Goal: Task Accomplishment & Management: Use online tool/utility

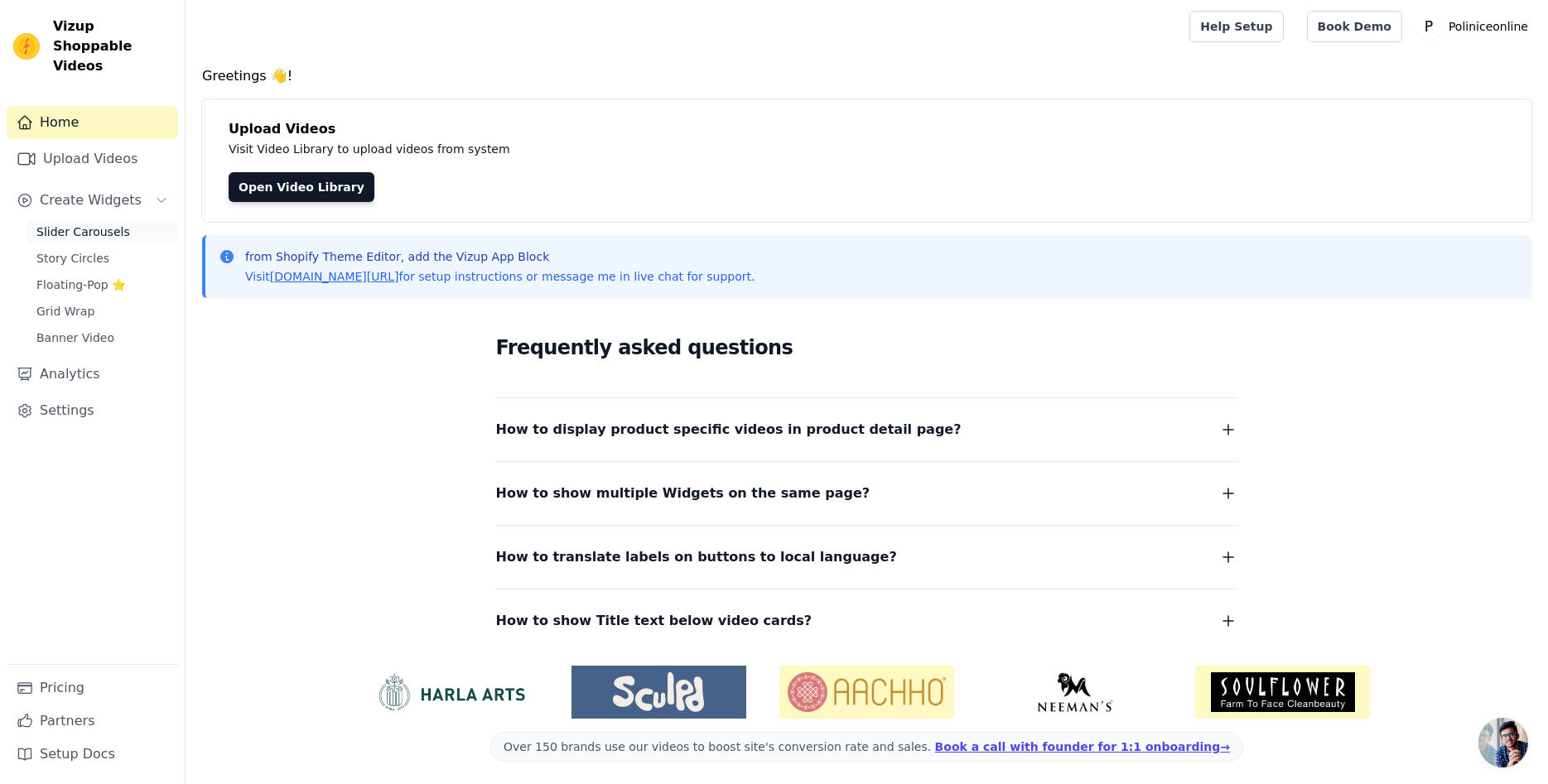
click at [102, 224] on span "Slider Carousels" at bounding box center [84, 232] width 94 height 17
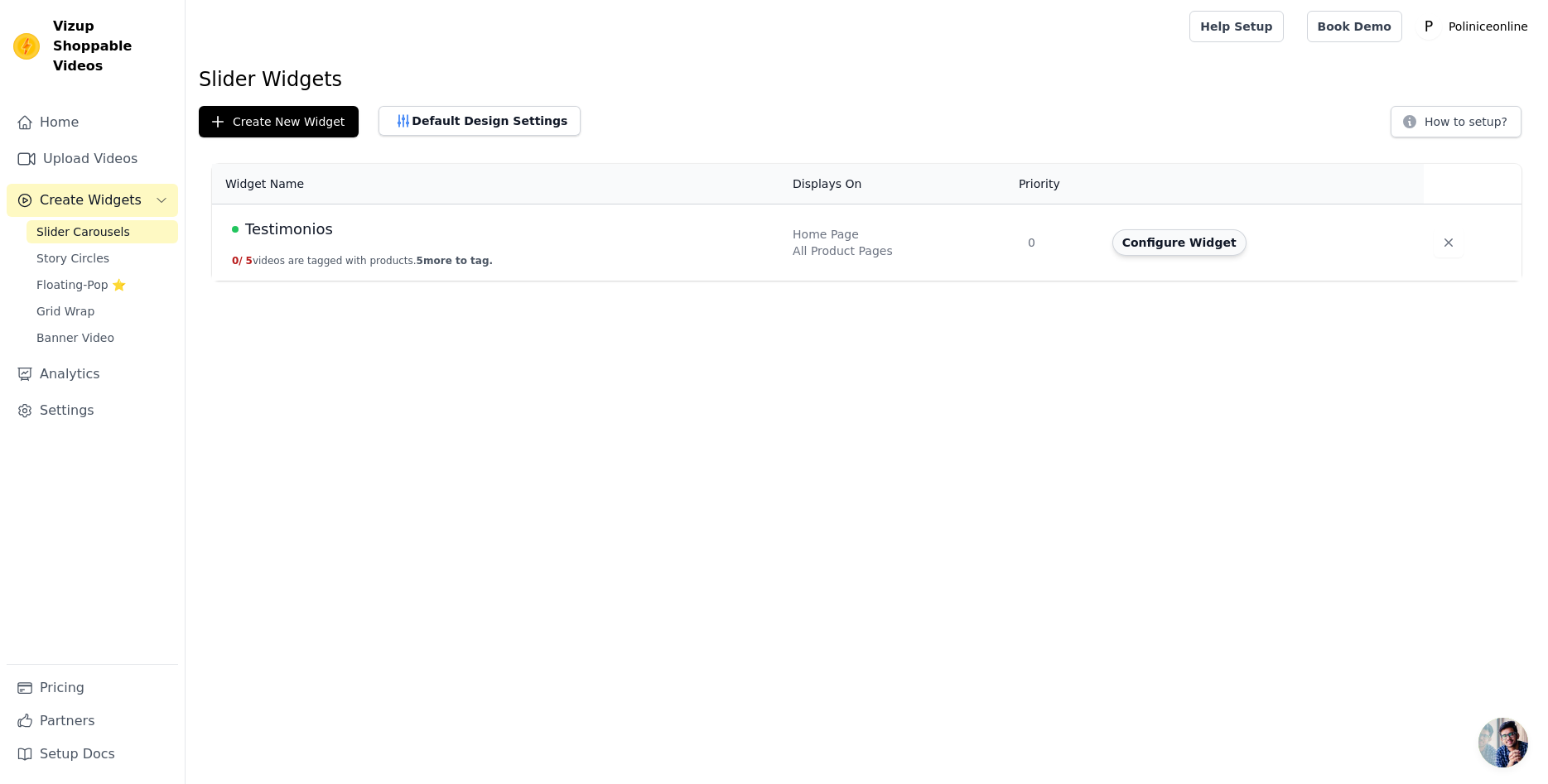
click at [1185, 249] on button "Configure Widget" at bounding box center [1179, 243] width 134 height 27
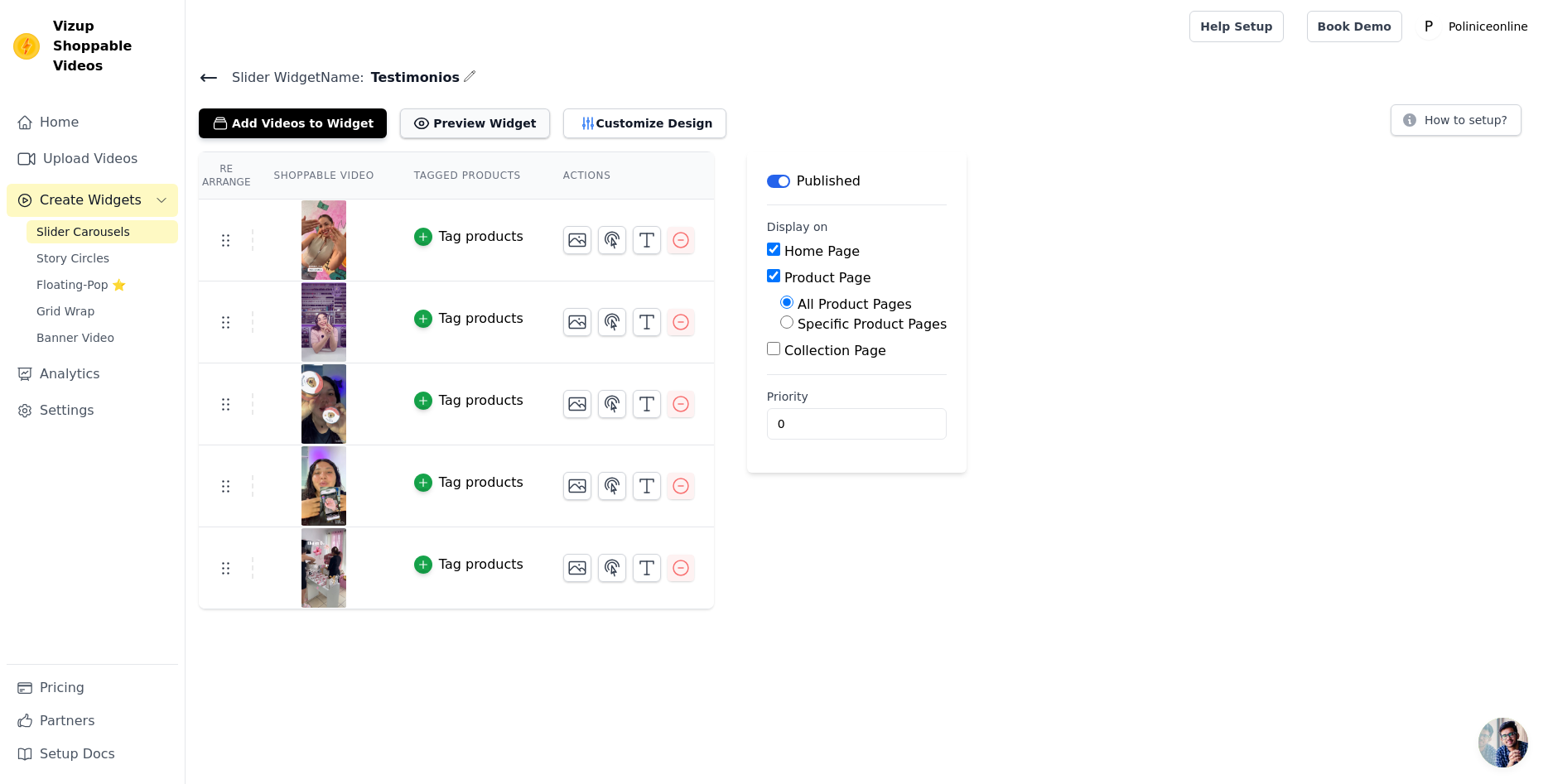
click at [456, 127] on button "Preview Widget" at bounding box center [475, 124] width 149 height 30
click at [605, 116] on button "Customize Design" at bounding box center [644, 124] width 163 height 30
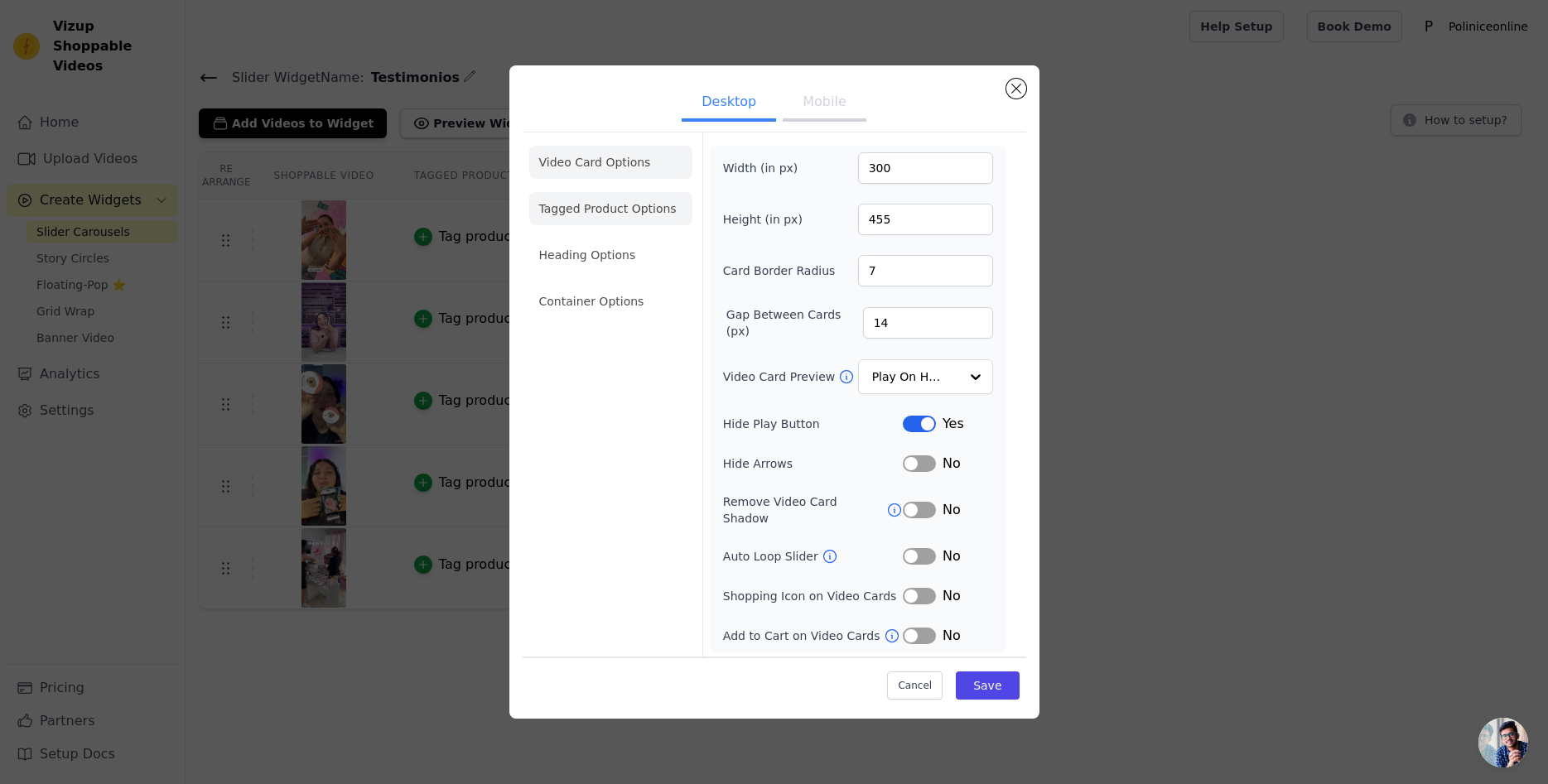
click at [585, 225] on li "Tagged Product Options" at bounding box center [610, 209] width 163 height 33
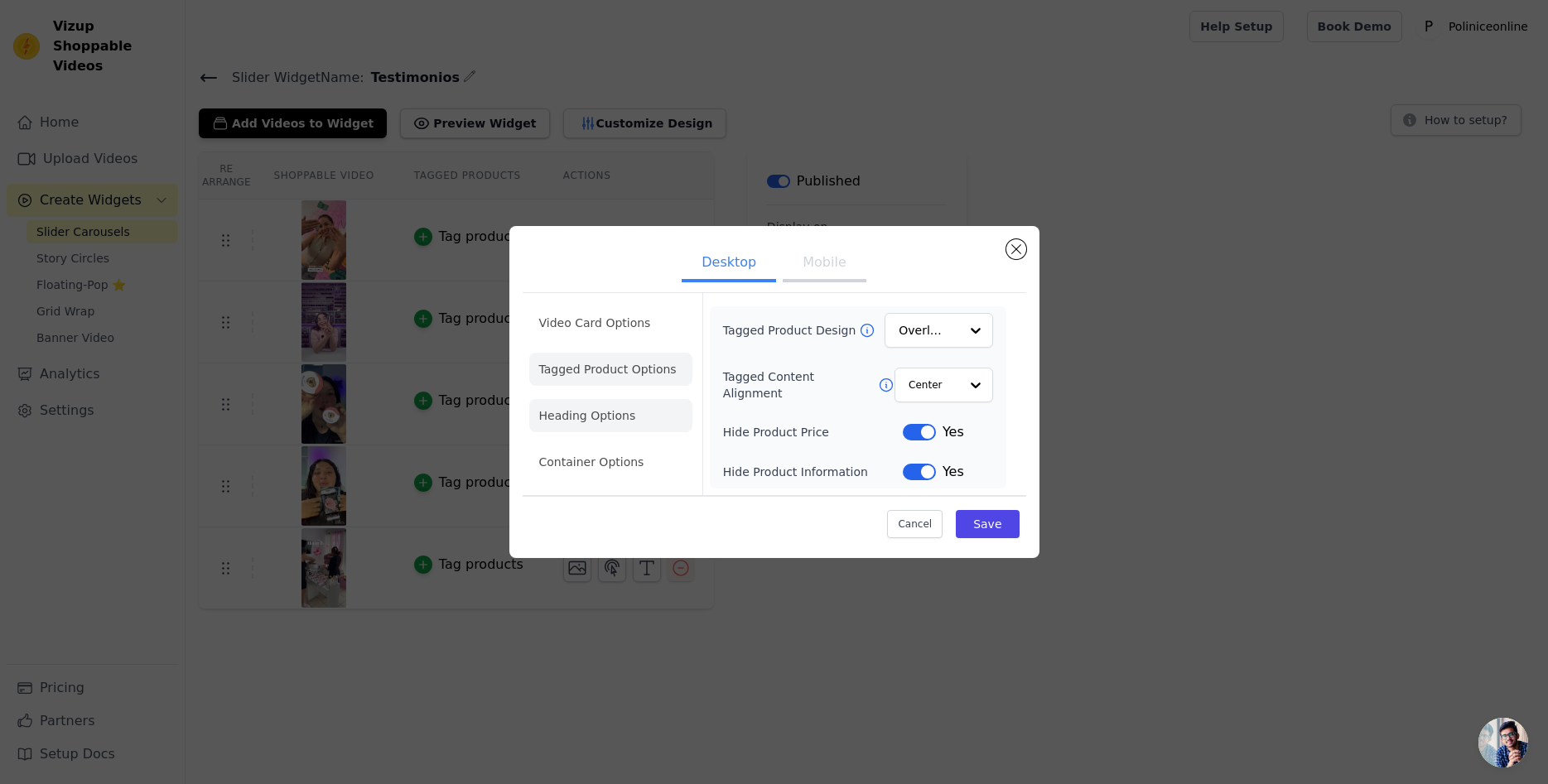
click at [592, 420] on li "Heading Options" at bounding box center [610, 416] width 163 height 33
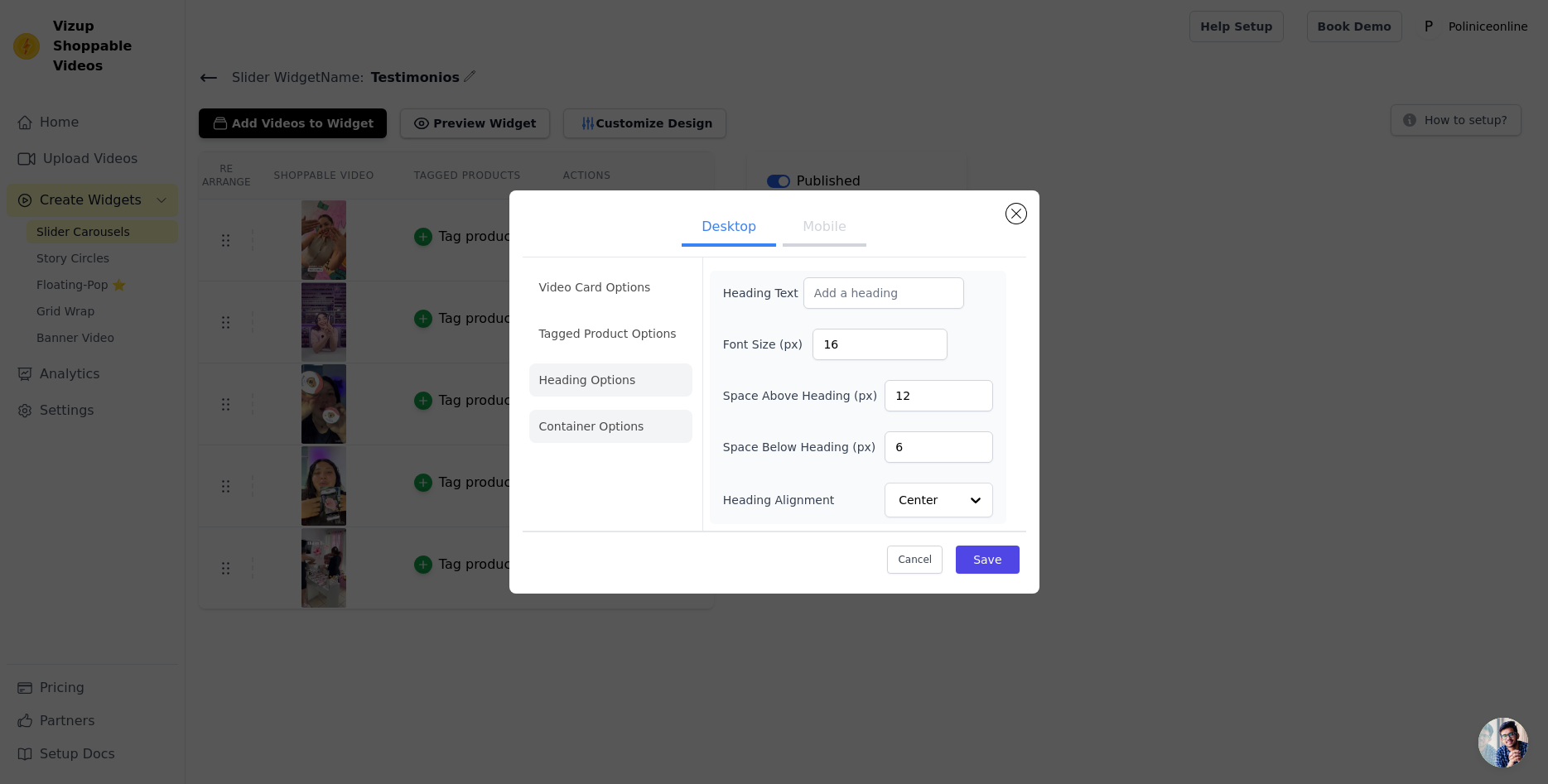
click at [609, 427] on li "Container Options" at bounding box center [610, 427] width 163 height 33
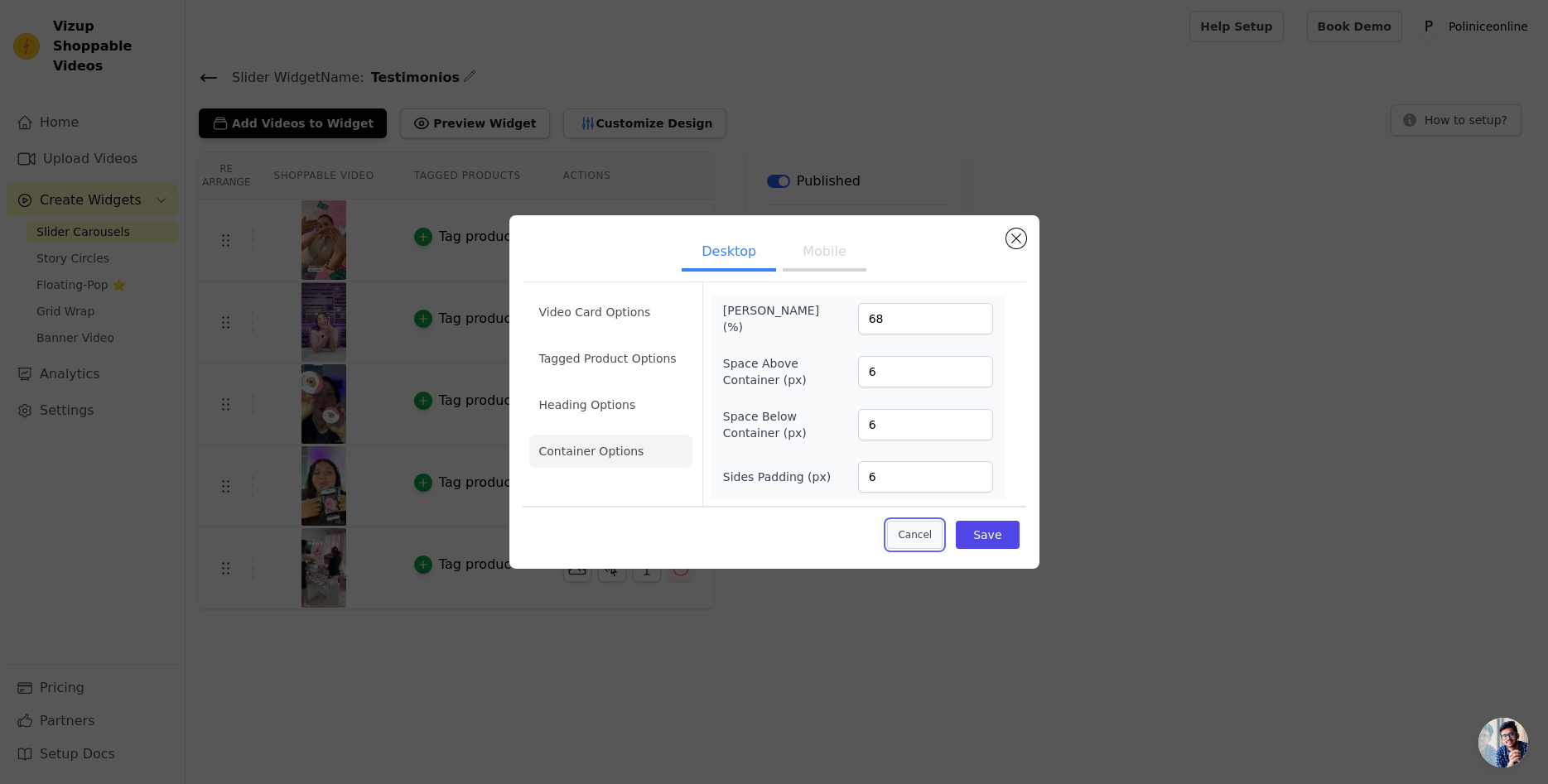
click at [932, 530] on button "Cancel" at bounding box center [915, 534] width 55 height 28
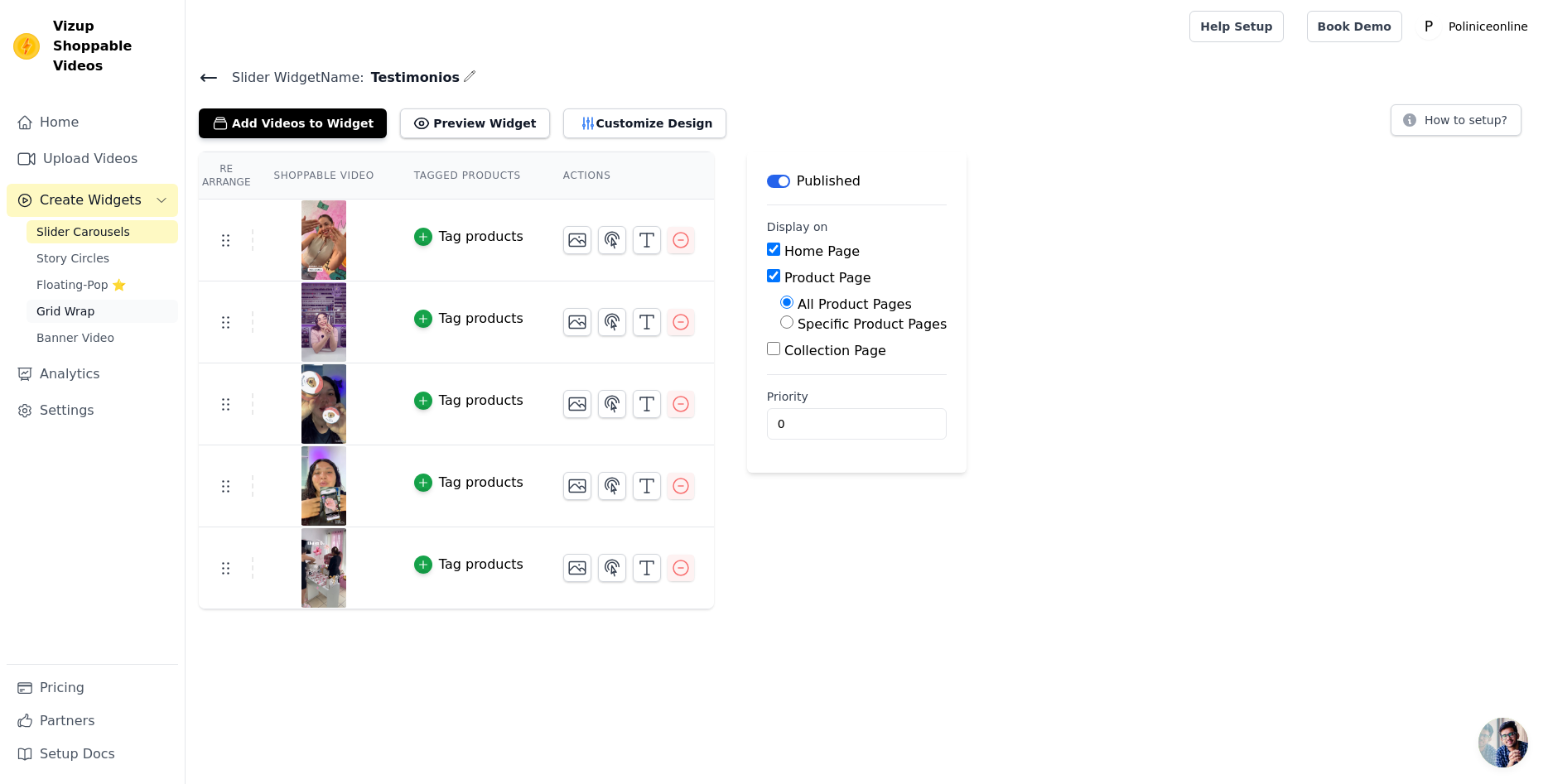
click at [88, 303] on span "Grid Wrap" at bounding box center [65, 311] width 58 height 17
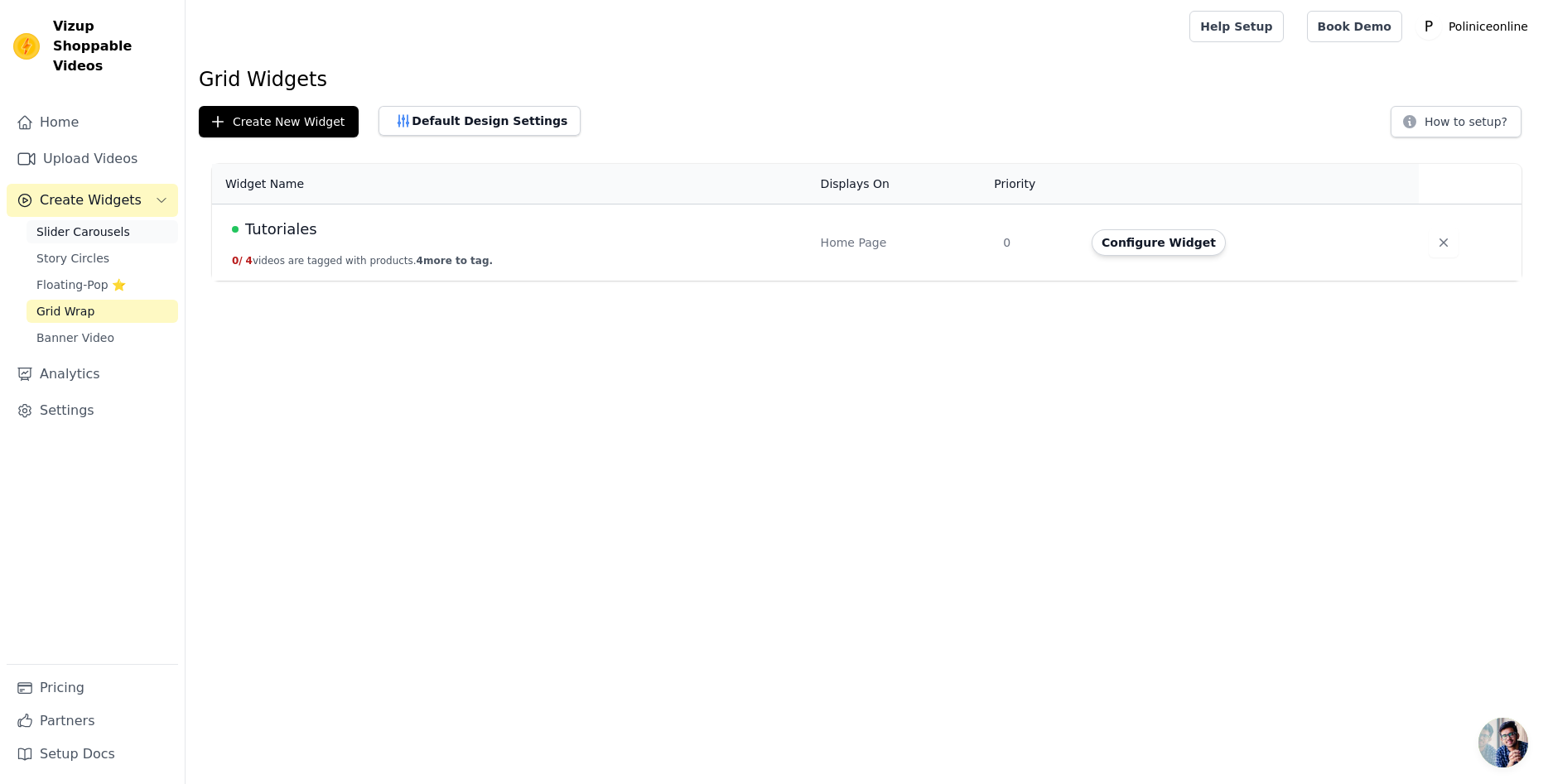
click at [90, 224] on span "Slider Carousels" at bounding box center [84, 232] width 94 height 17
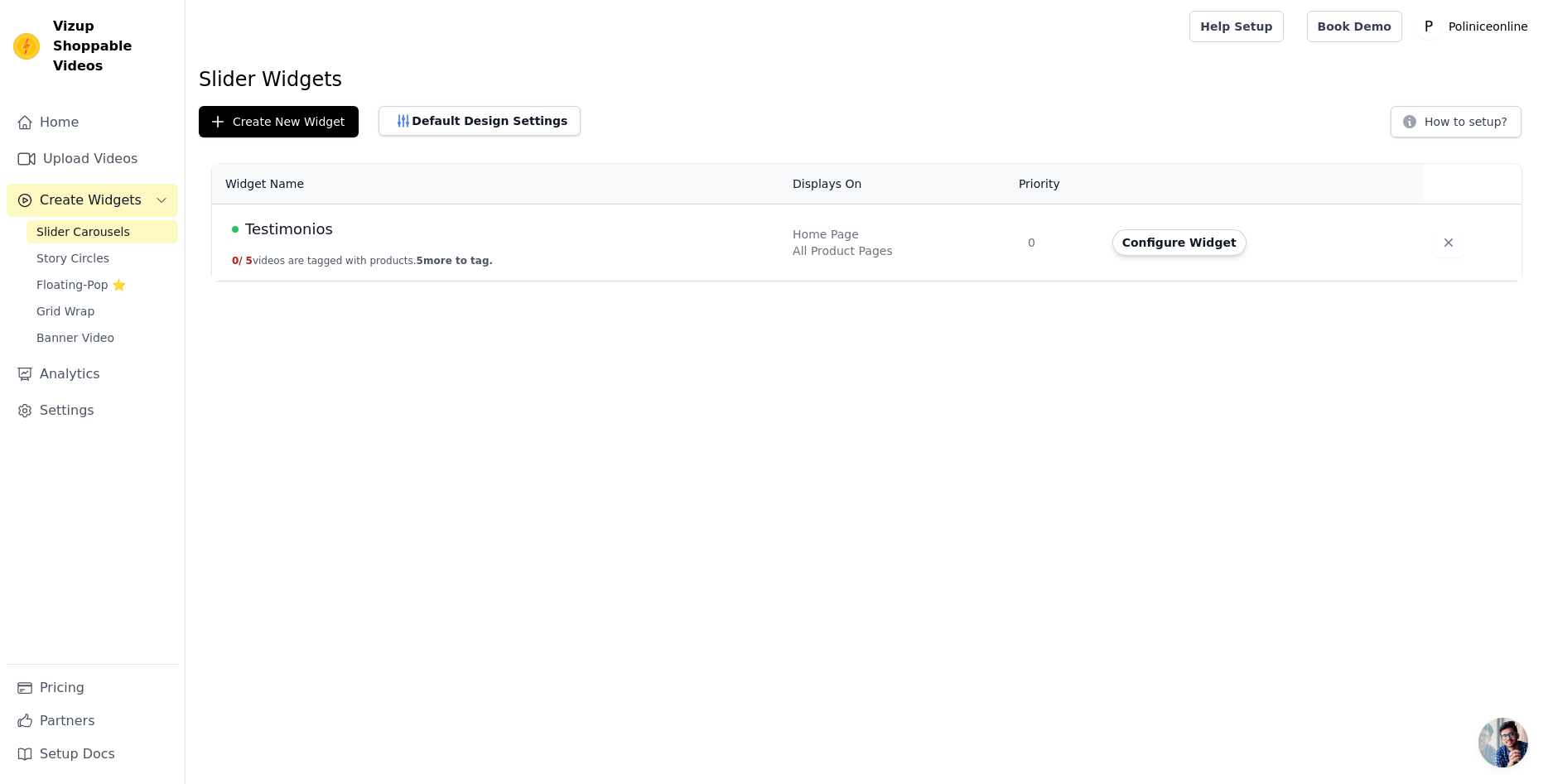
click at [283, 231] on span "Testimonios" at bounding box center [288, 230] width 88 height 23
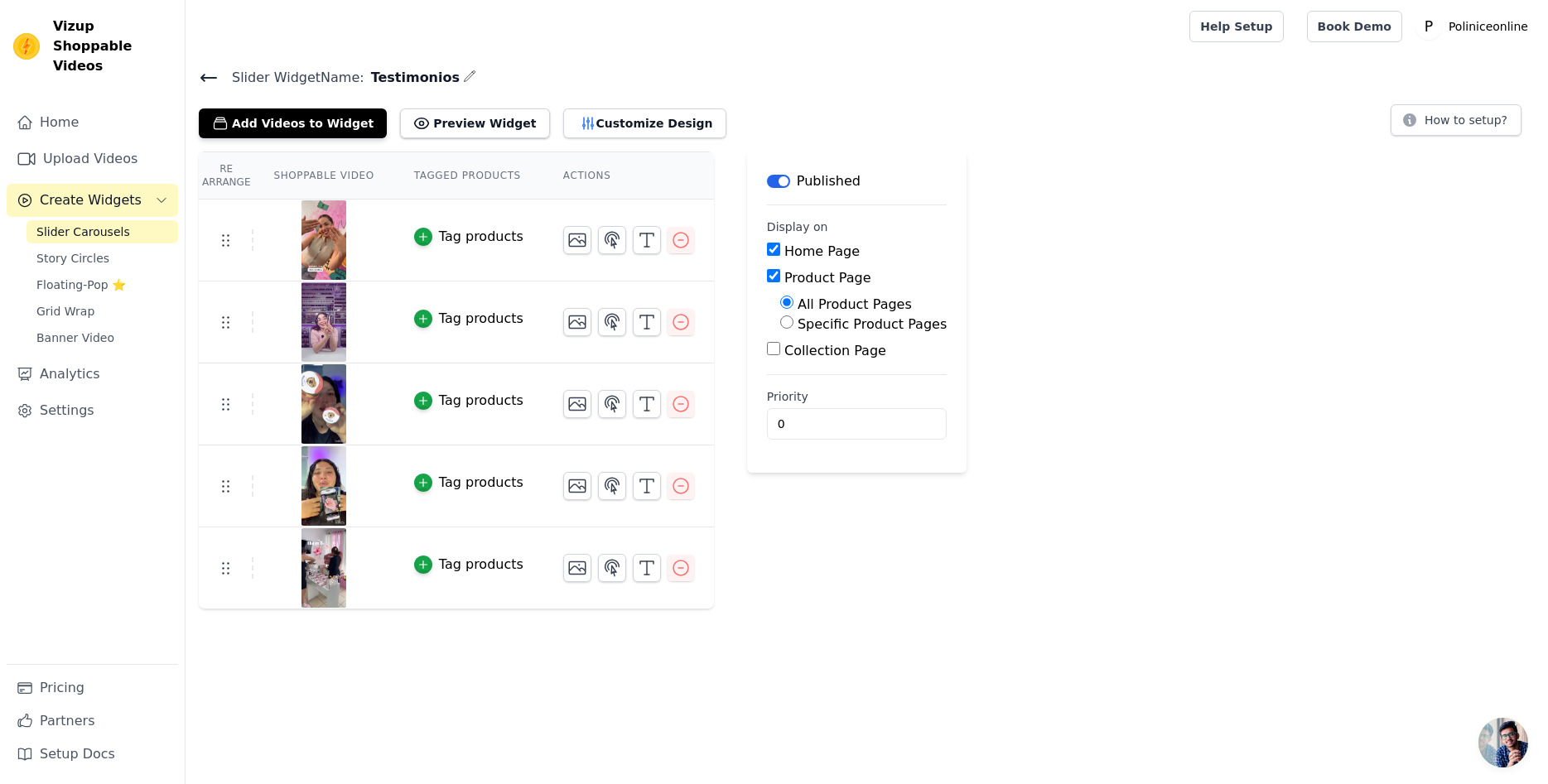
click at [767, 248] on input "Home Page" at bounding box center [774, 249] width 13 height 13
checkbox input "false"
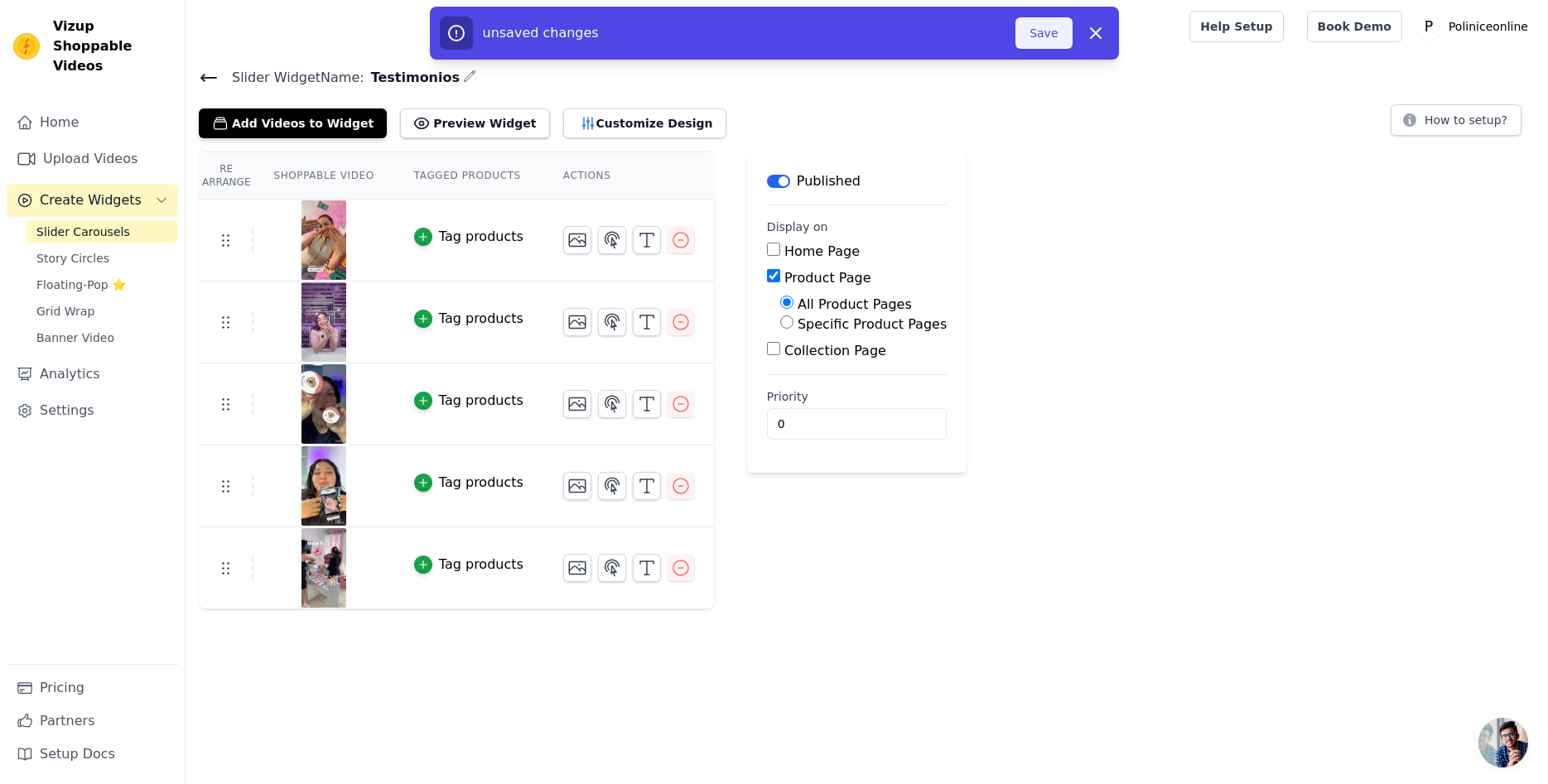
click at [1048, 44] on button "Save" at bounding box center [1043, 33] width 56 height 32
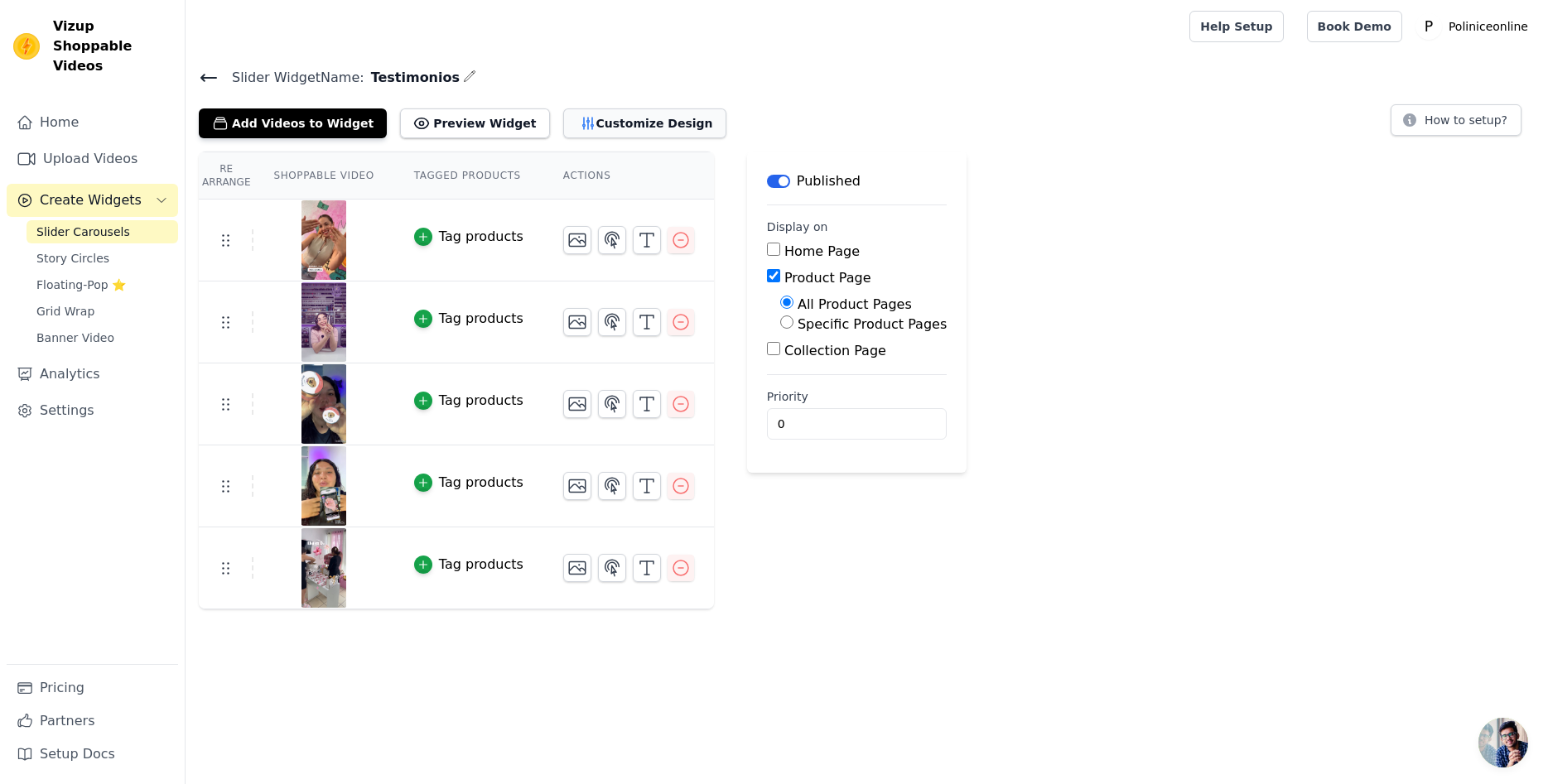
click at [590, 122] on button "Customize Design" at bounding box center [644, 124] width 163 height 30
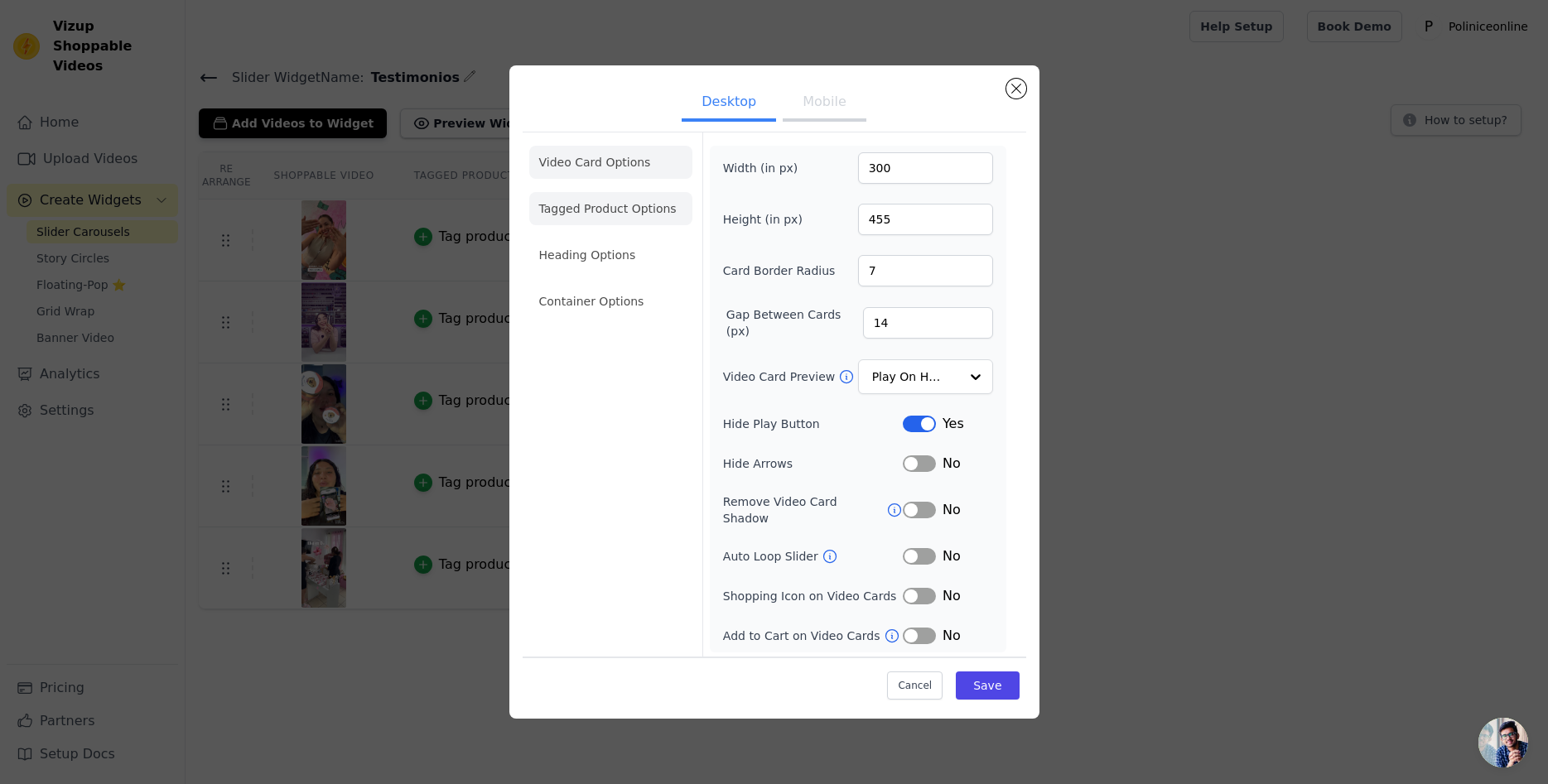
click at [657, 212] on li "Tagged Product Options" at bounding box center [610, 209] width 163 height 33
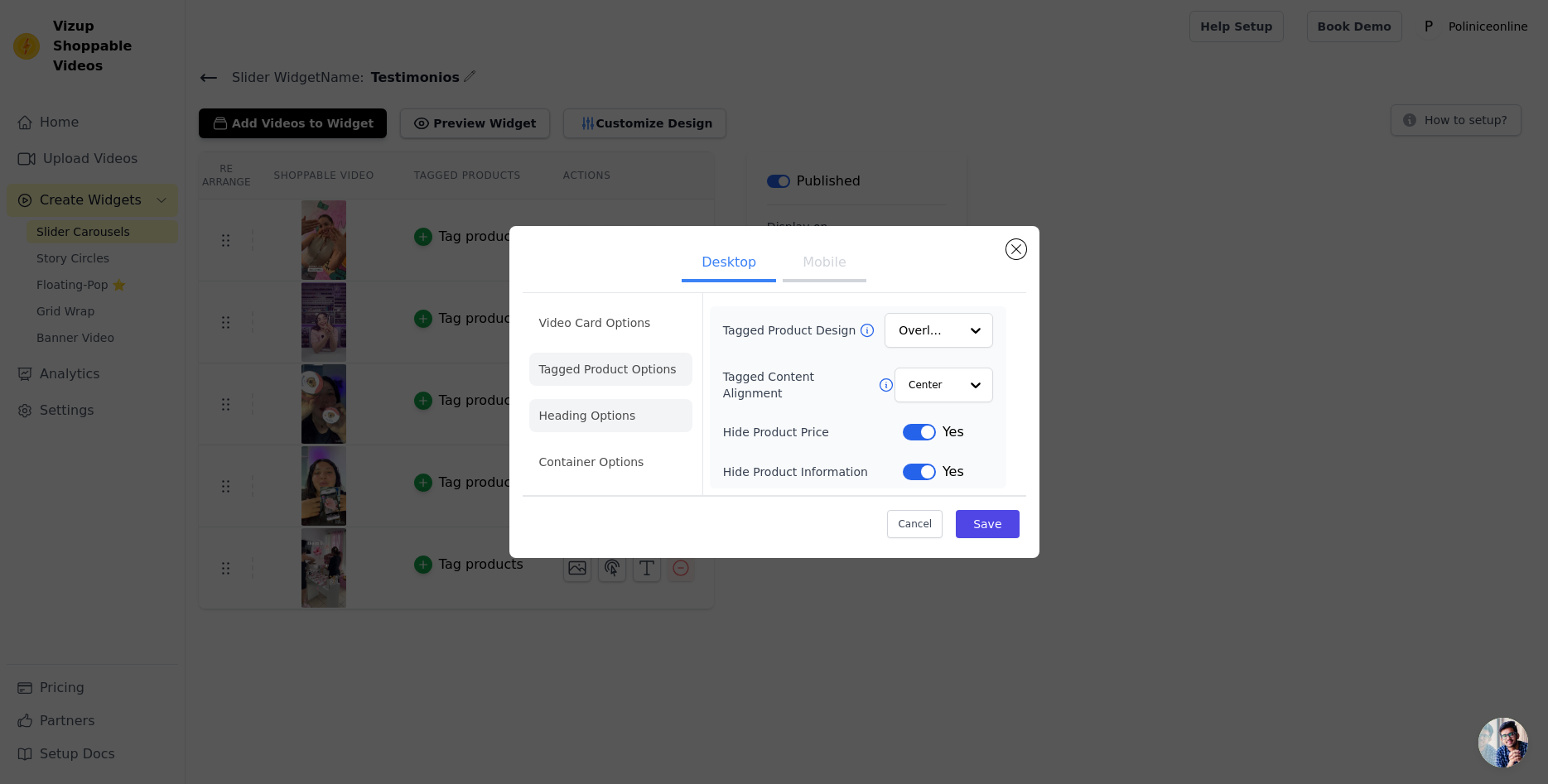
click at [602, 419] on li "Heading Options" at bounding box center [610, 416] width 163 height 33
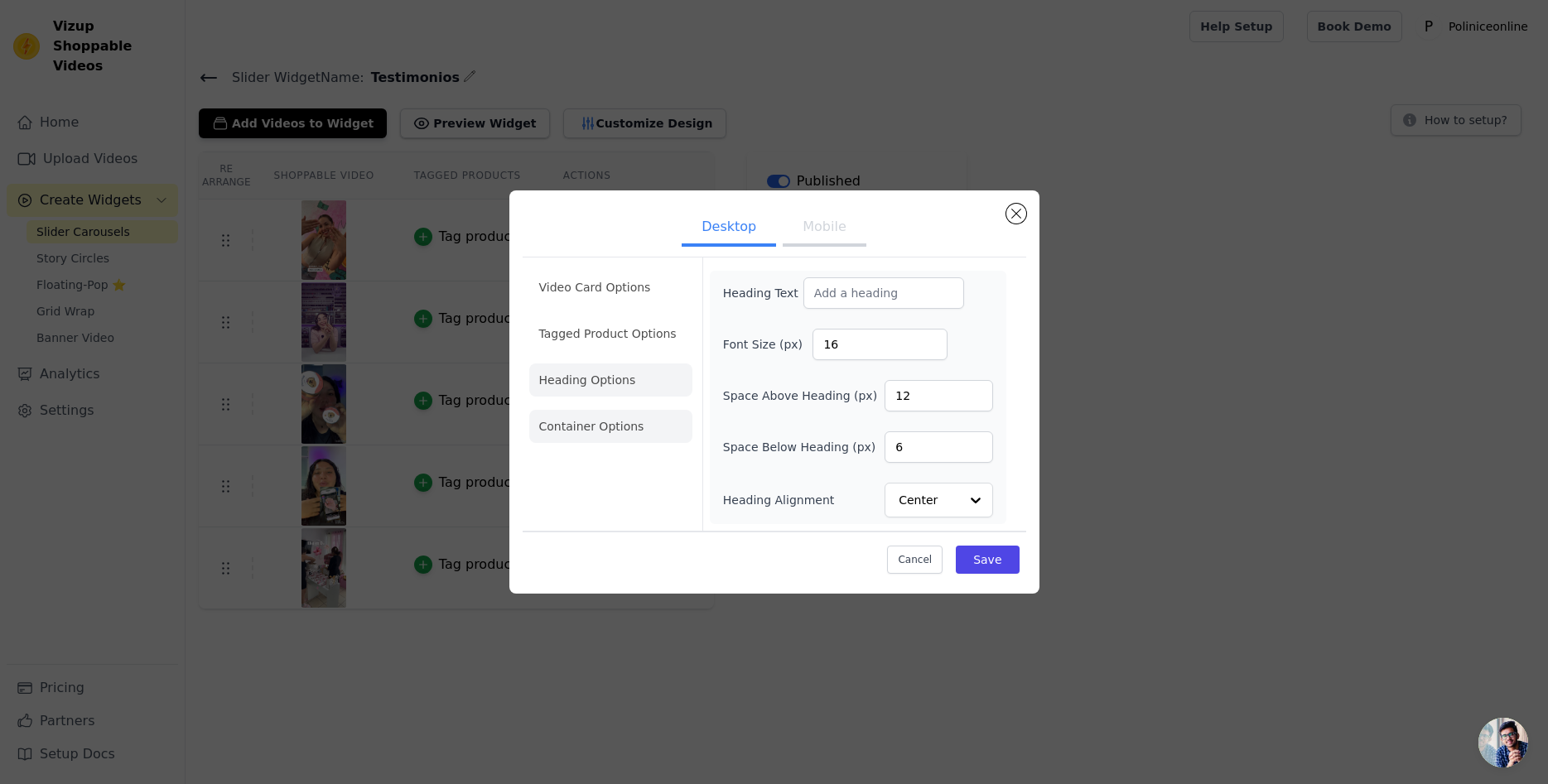
click at [642, 432] on li "Container Options" at bounding box center [610, 427] width 163 height 33
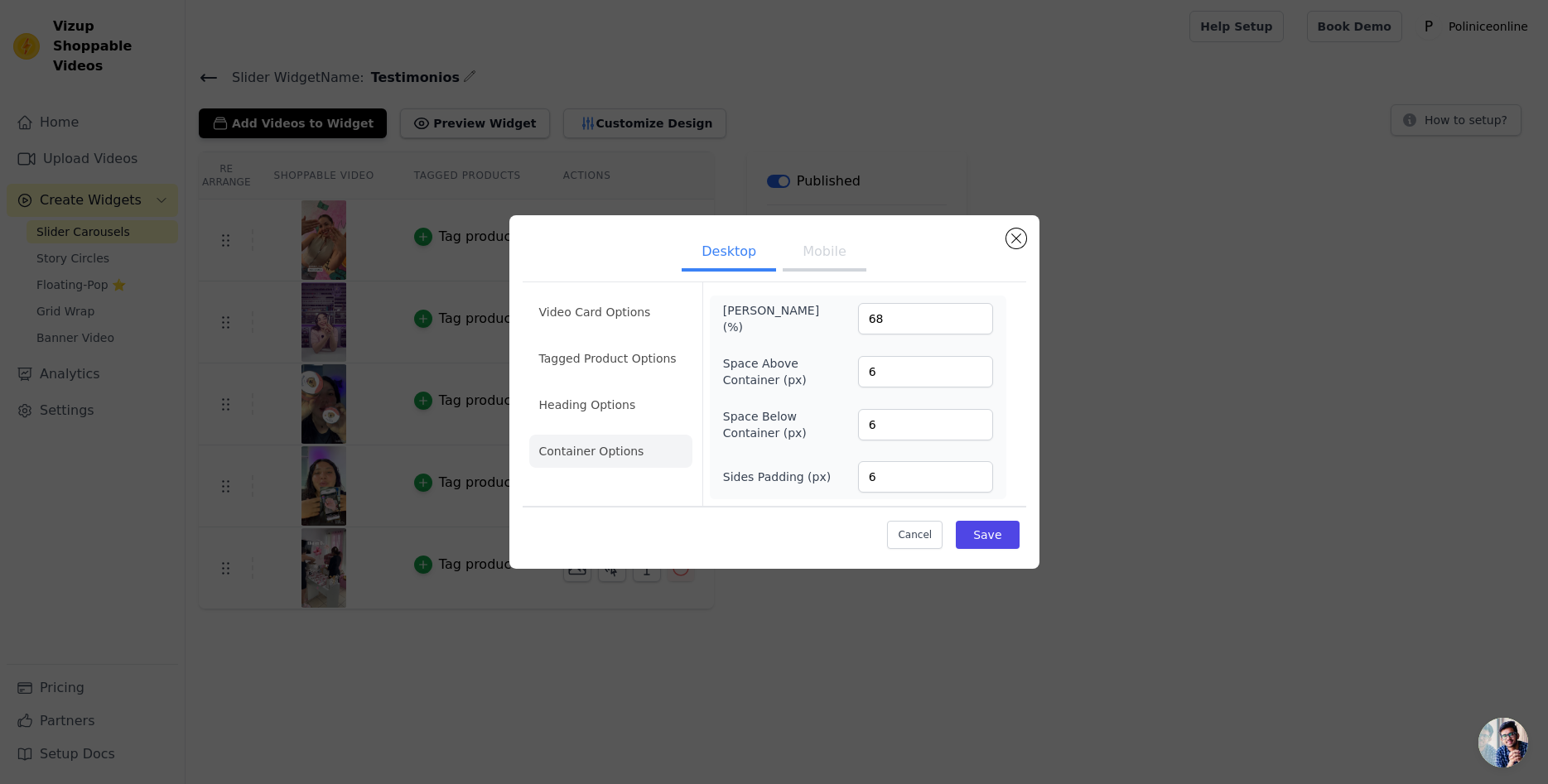
click at [809, 245] on button "Mobile" at bounding box center [824, 254] width 83 height 37
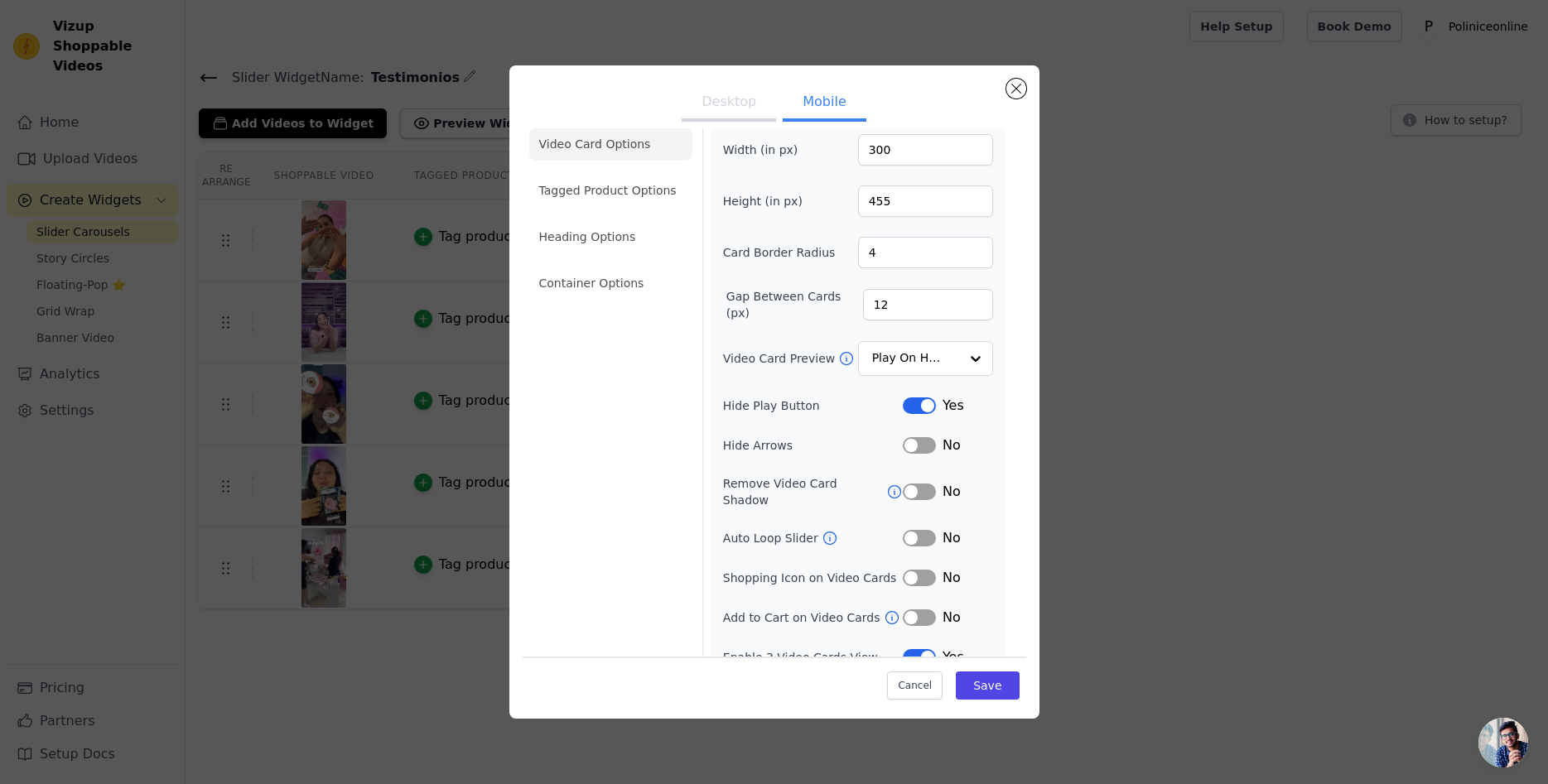
scroll to position [28, 0]
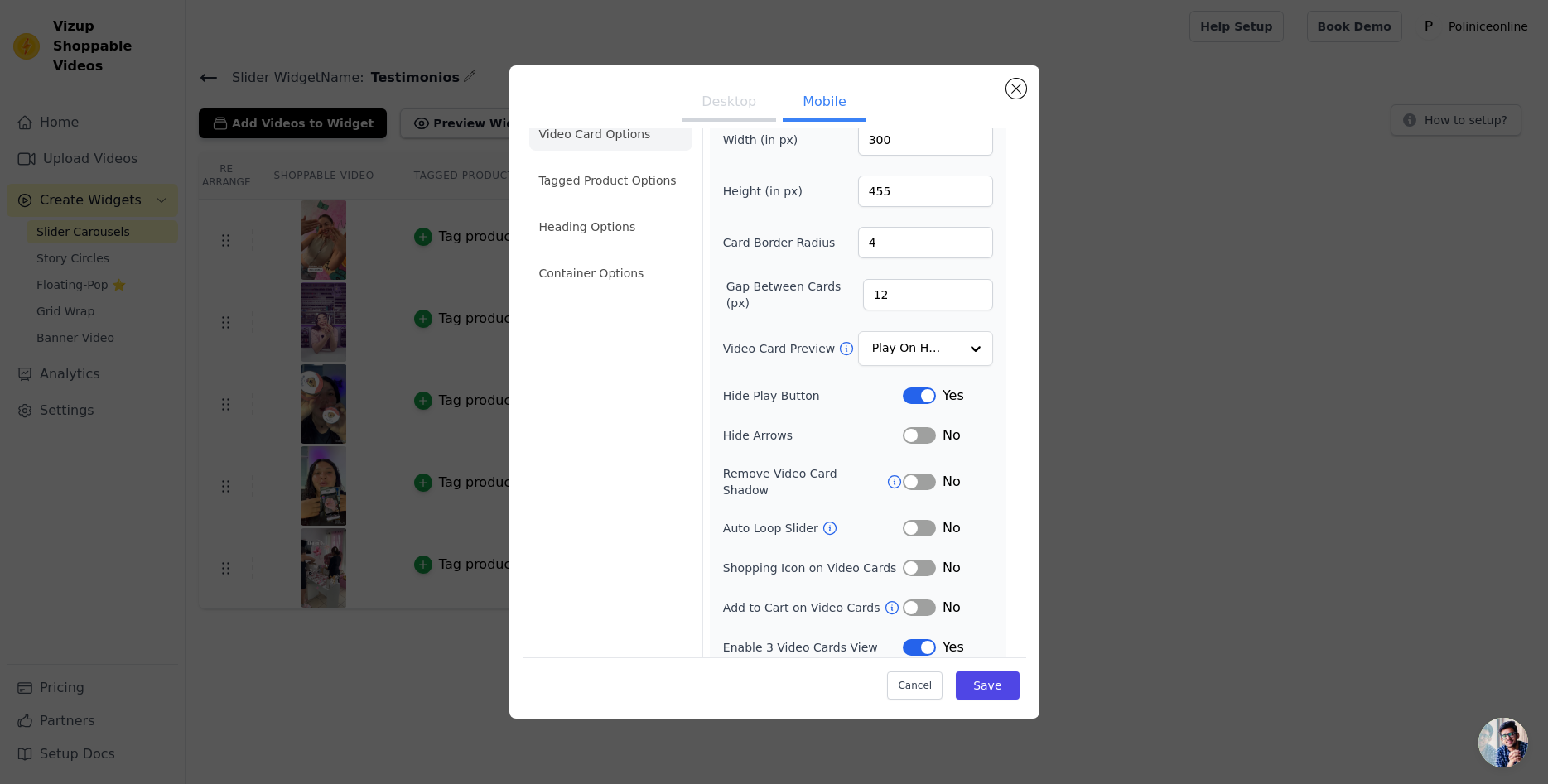
click at [928, 639] on button "Label" at bounding box center [919, 647] width 33 height 17
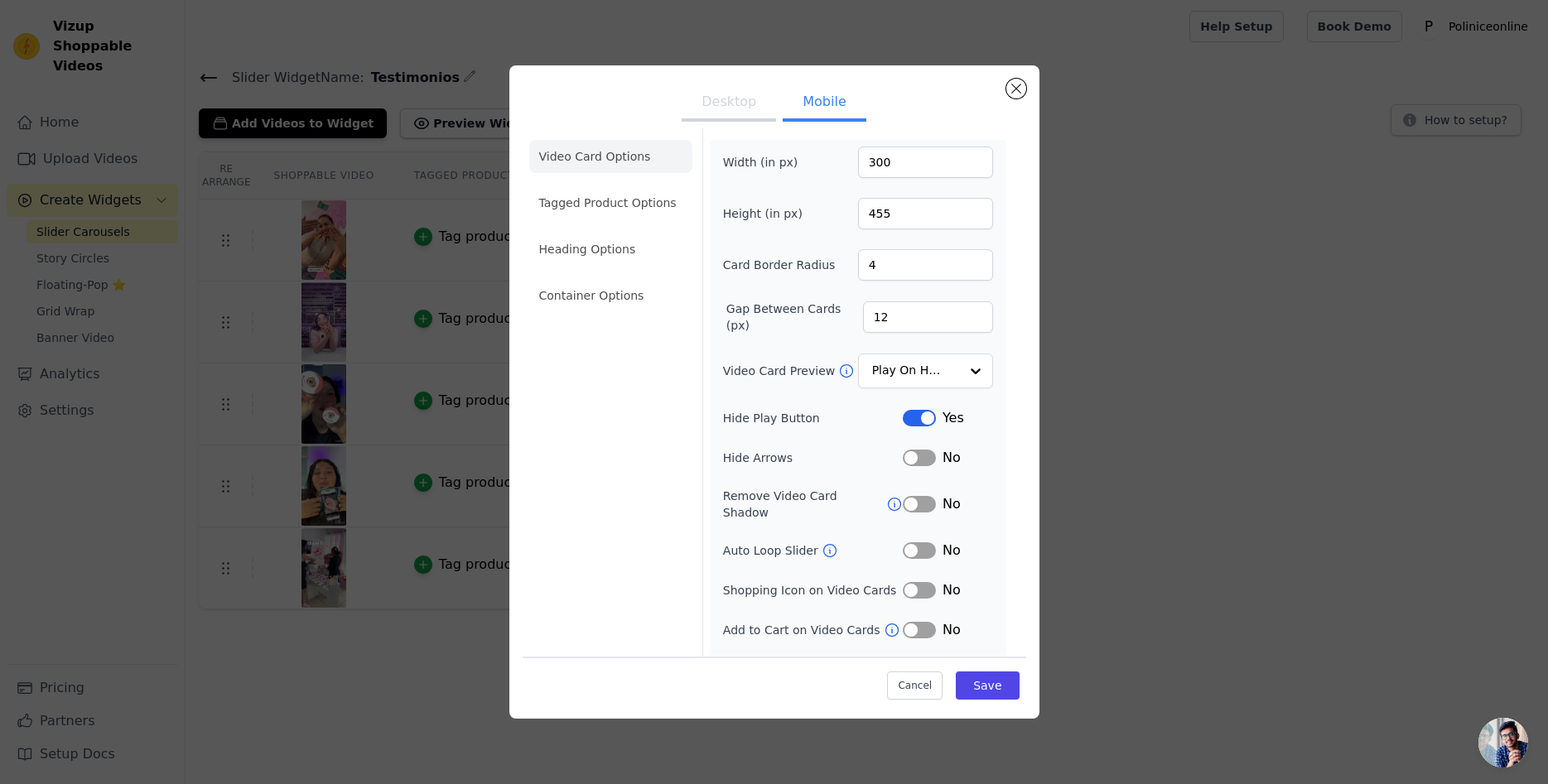
scroll to position [0, 0]
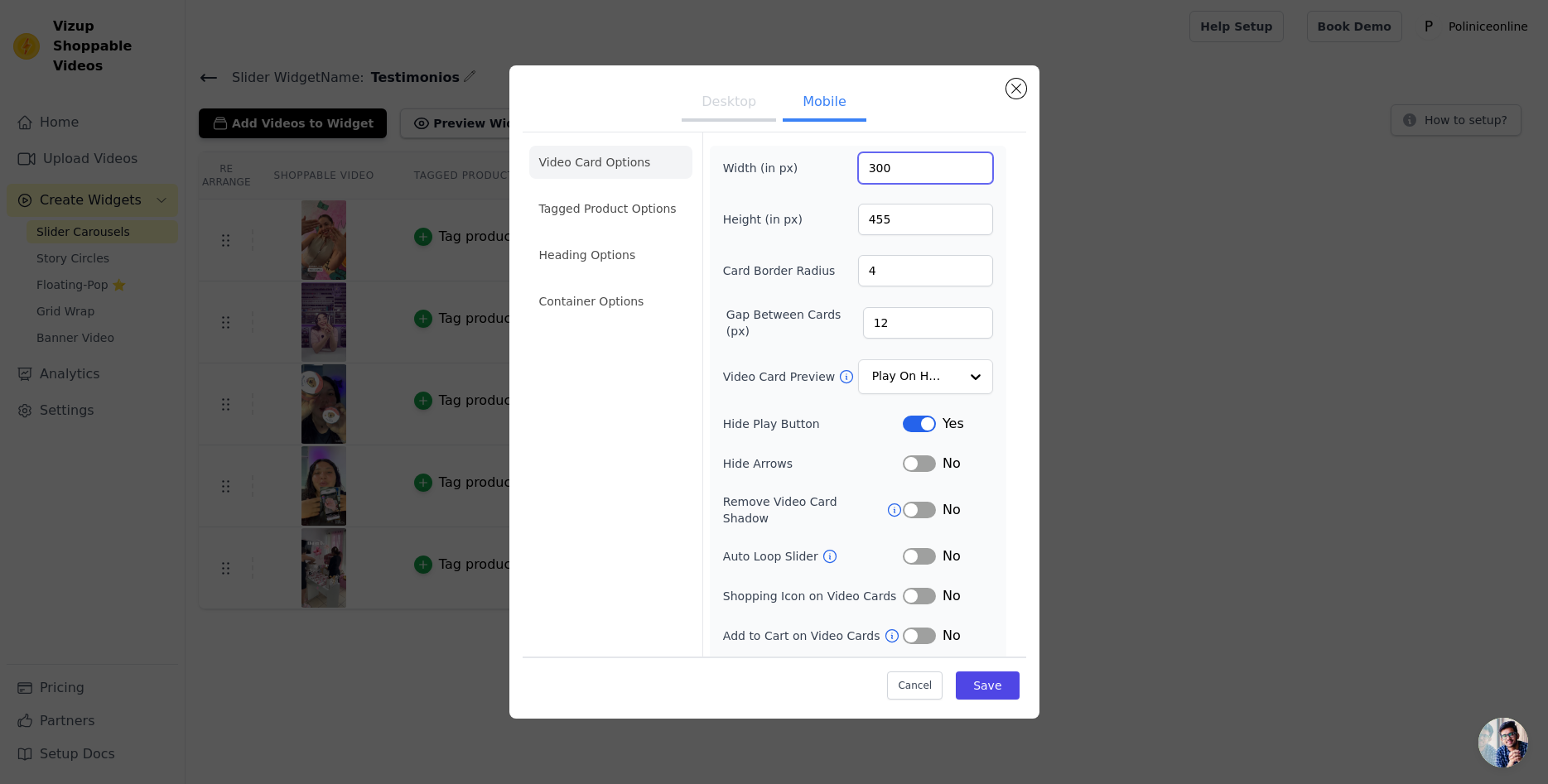
drag, startPoint x: 923, startPoint y: 169, endPoint x: 850, endPoint y: 167, distance: 73.0
click at [858, 167] on input "300" at bounding box center [926, 168] width 135 height 32
type input "200"
click at [865, 215] on input "455" at bounding box center [926, 220] width 135 height 32
type input "355"
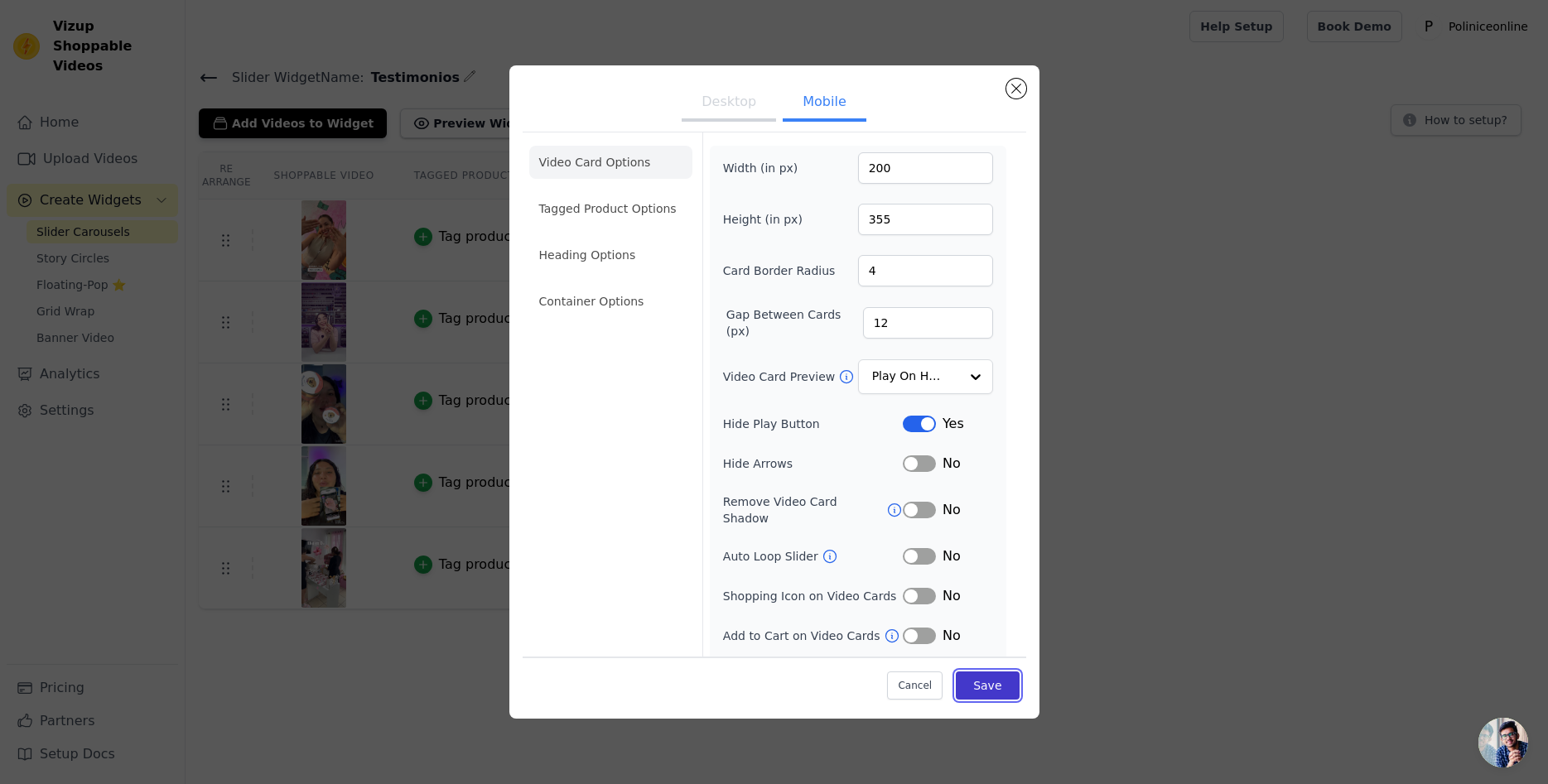
click at [988, 685] on button "Save" at bounding box center [987, 685] width 63 height 28
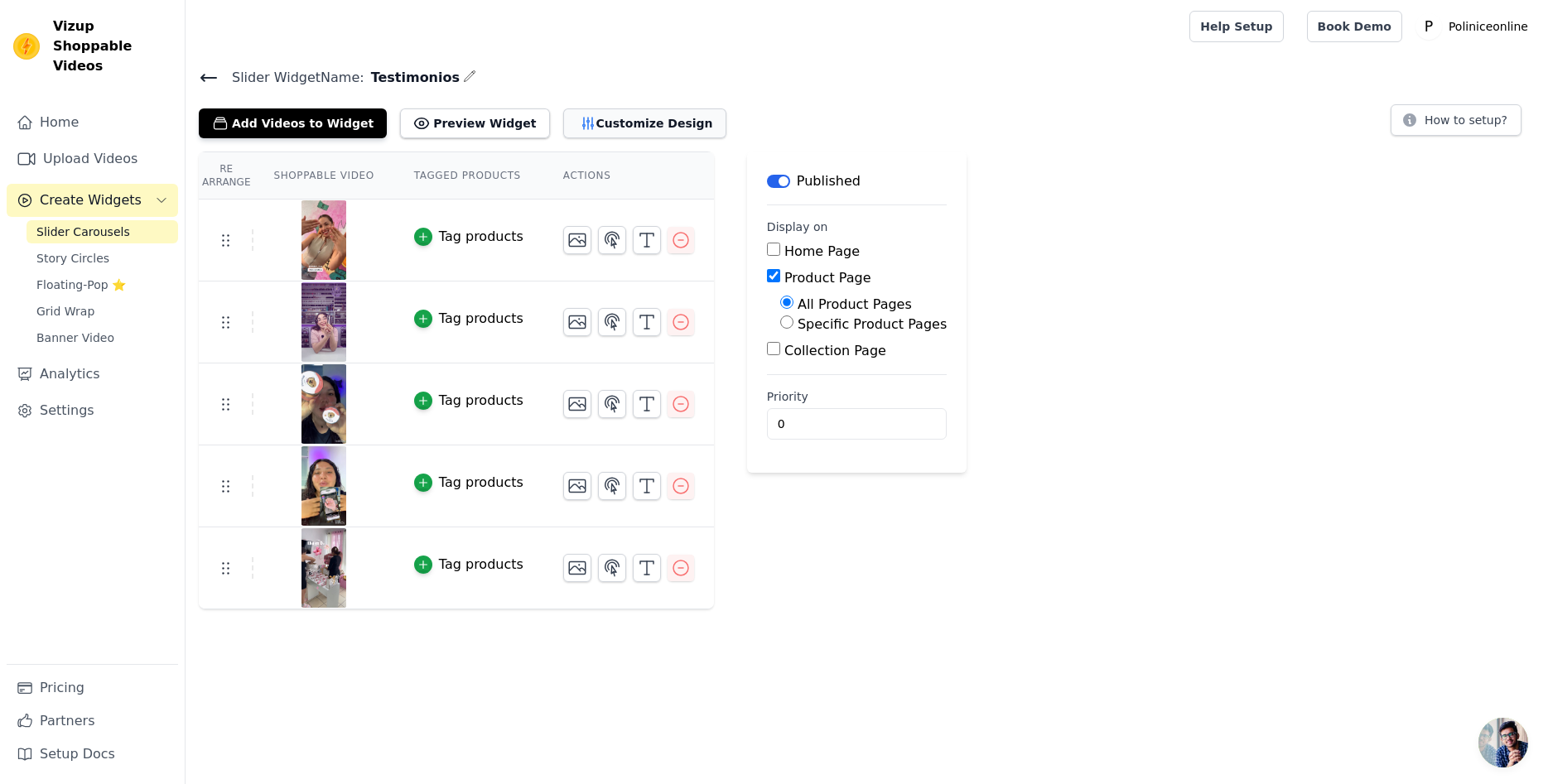
click at [600, 127] on button "Customize Design" at bounding box center [644, 124] width 163 height 30
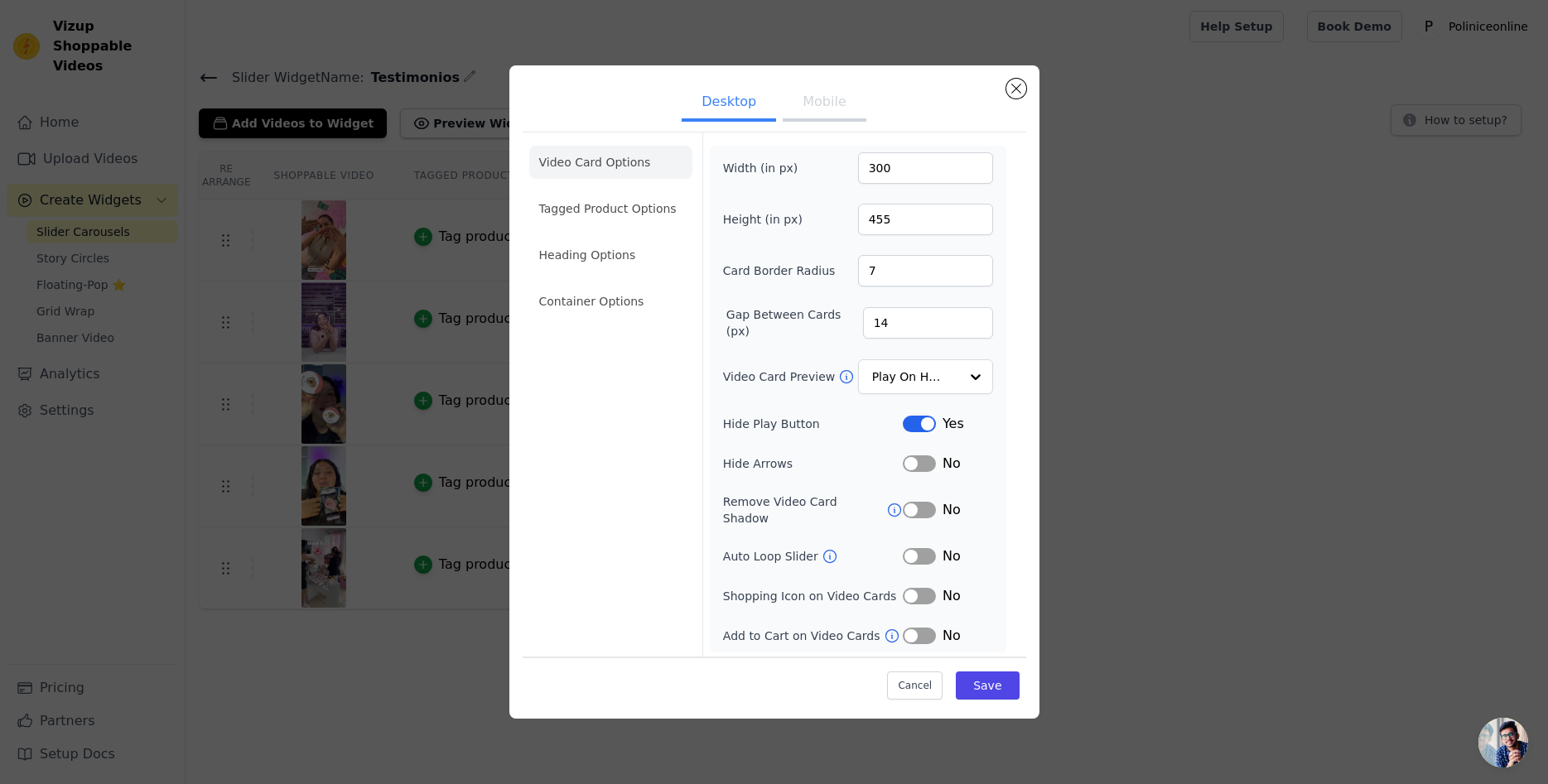
click at [821, 110] on button "Mobile" at bounding box center [824, 104] width 83 height 37
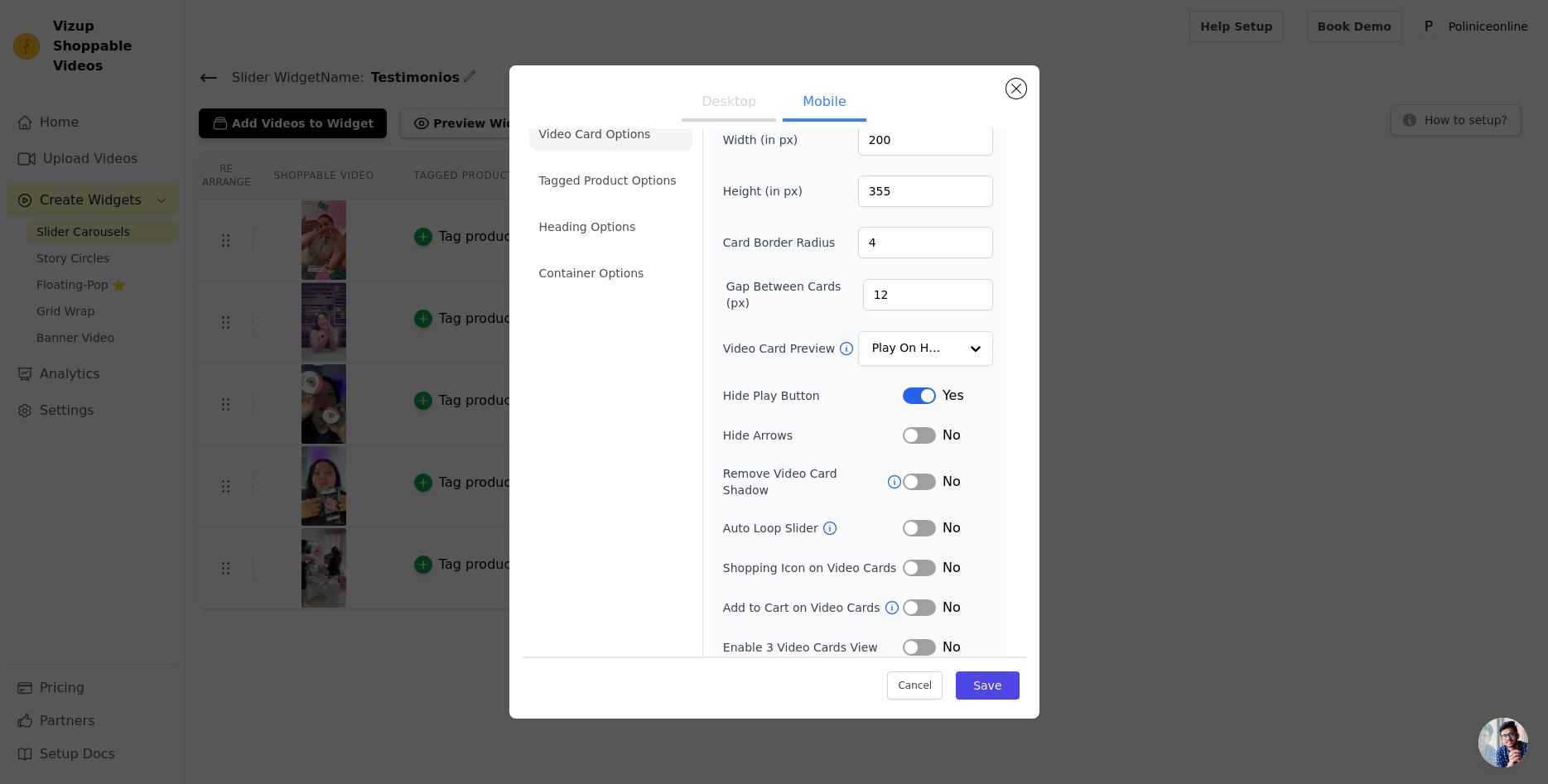
click at [916, 639] on button "Label" at bounding box center [919, 647] width 33 height 17
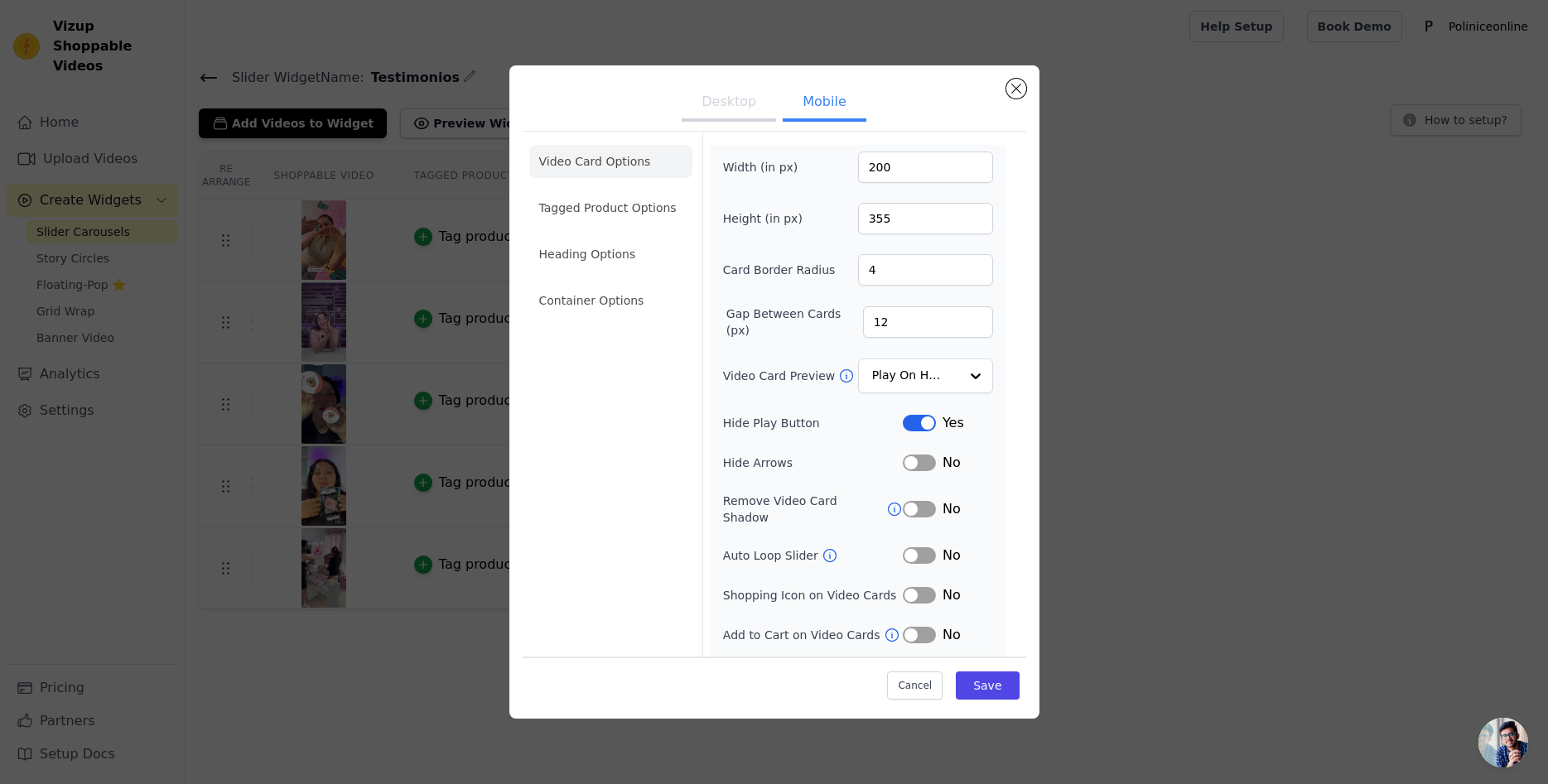
scroll to position [0, 0]
drag, startPoint x: 874, startPoint y: 166, endPoint x: 864, endPoint y: 164, distance: 10.2
click at [864, 164] on input "200" at bounding box center [926, 168] width 135 height 32
type input "100"
click at [870, 223] on input "355" at bounding box center [926, 220] width 135 height 32
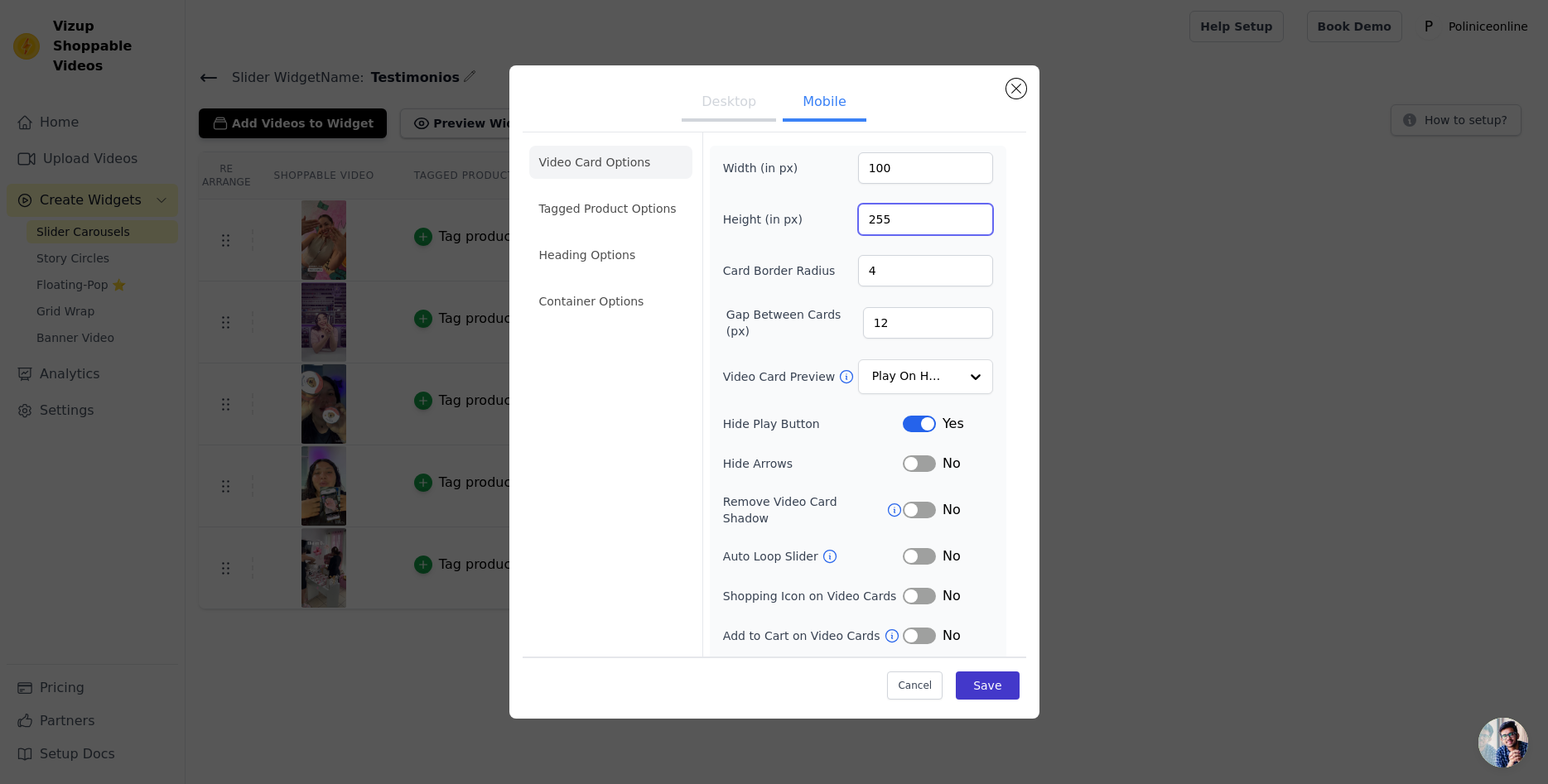
type input "255"
click at [983, 686] on button "Save" at bounding box center [987, 685] width 63 height 28
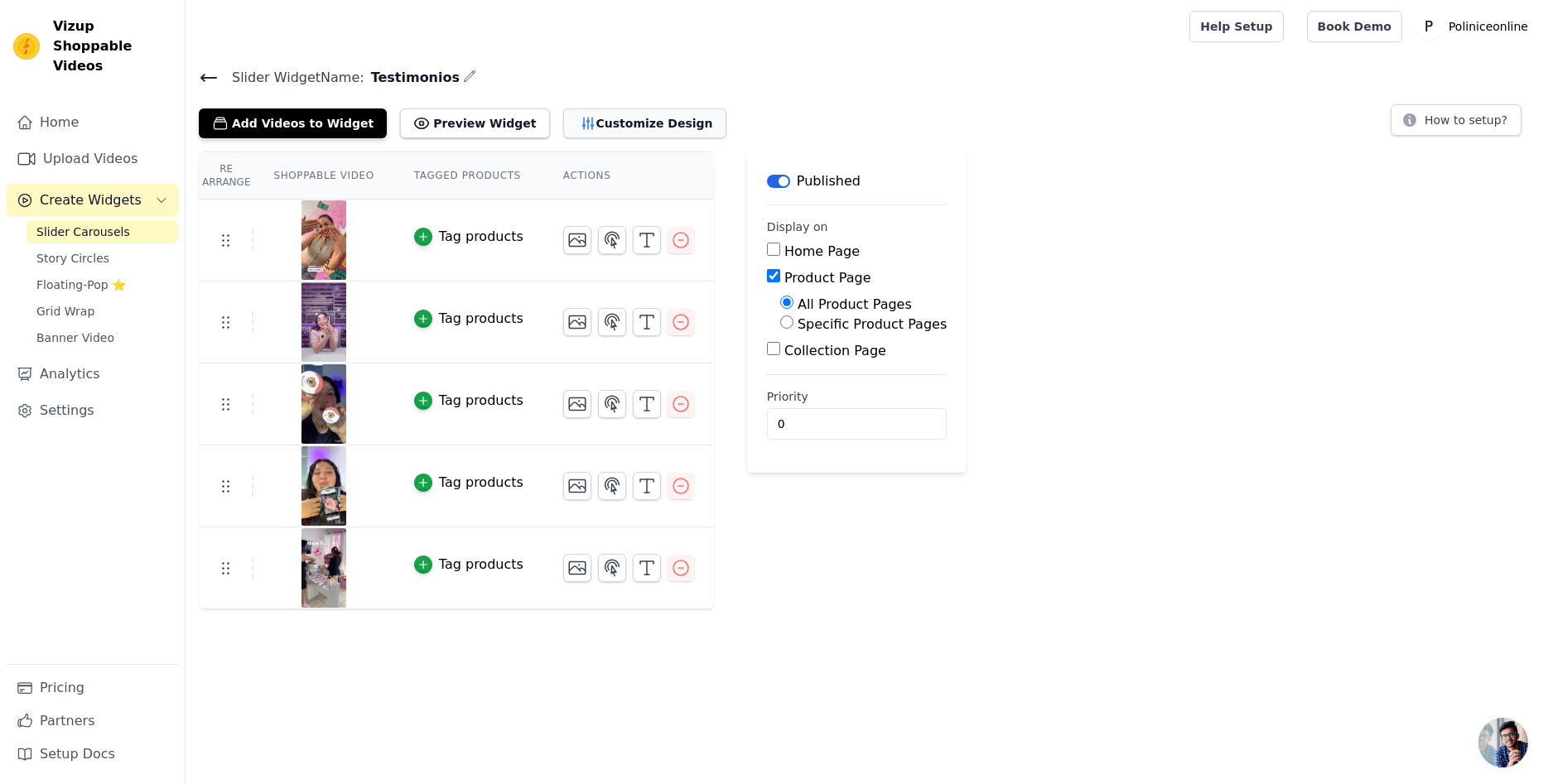
click at [591, 110] on button "Customize Design" at bounding box center [644, 124] width 163 height 30
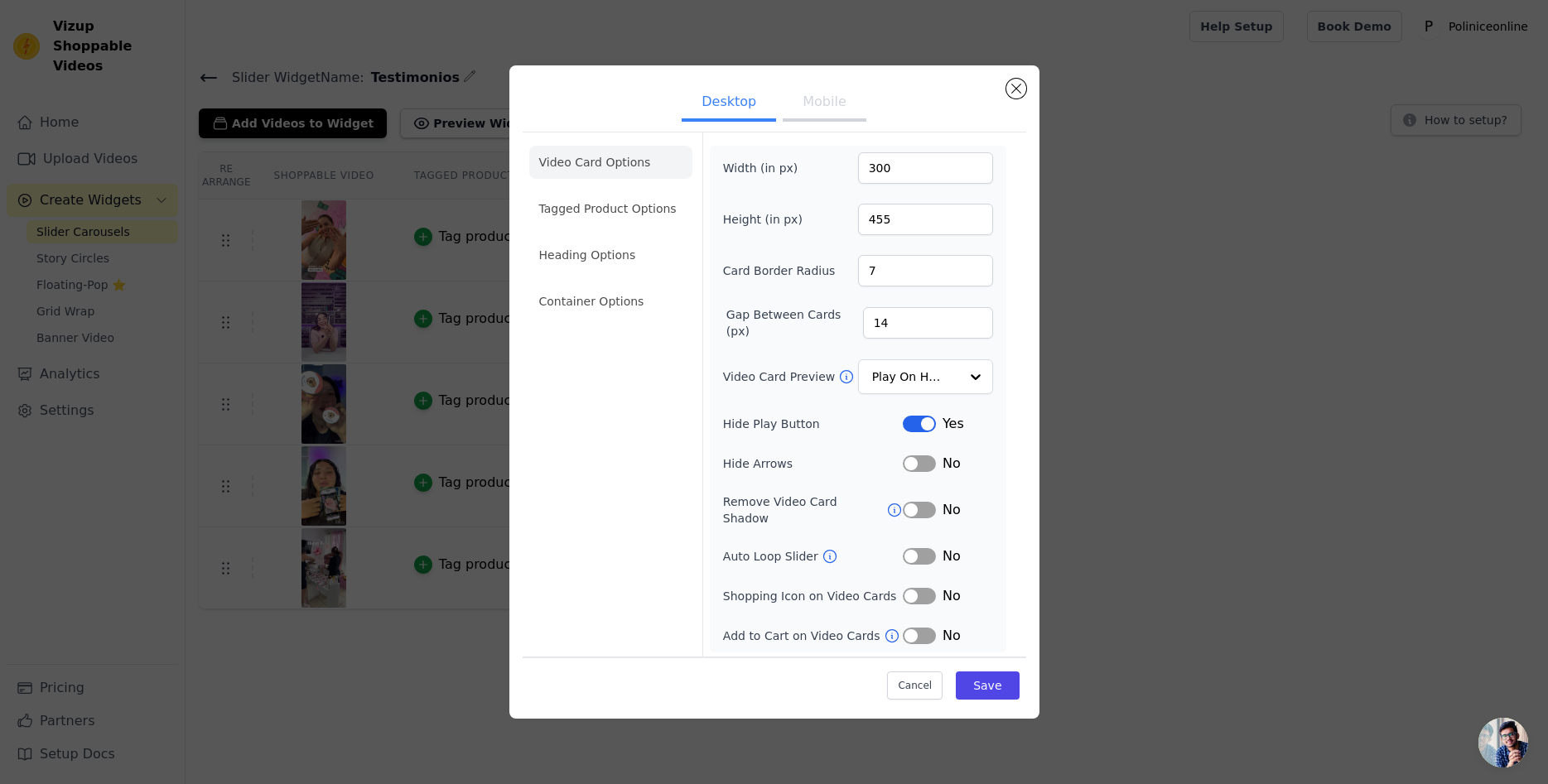
click at [829, 112] on button "Mobile" at bounding box center [824, 104] width 83 height 37
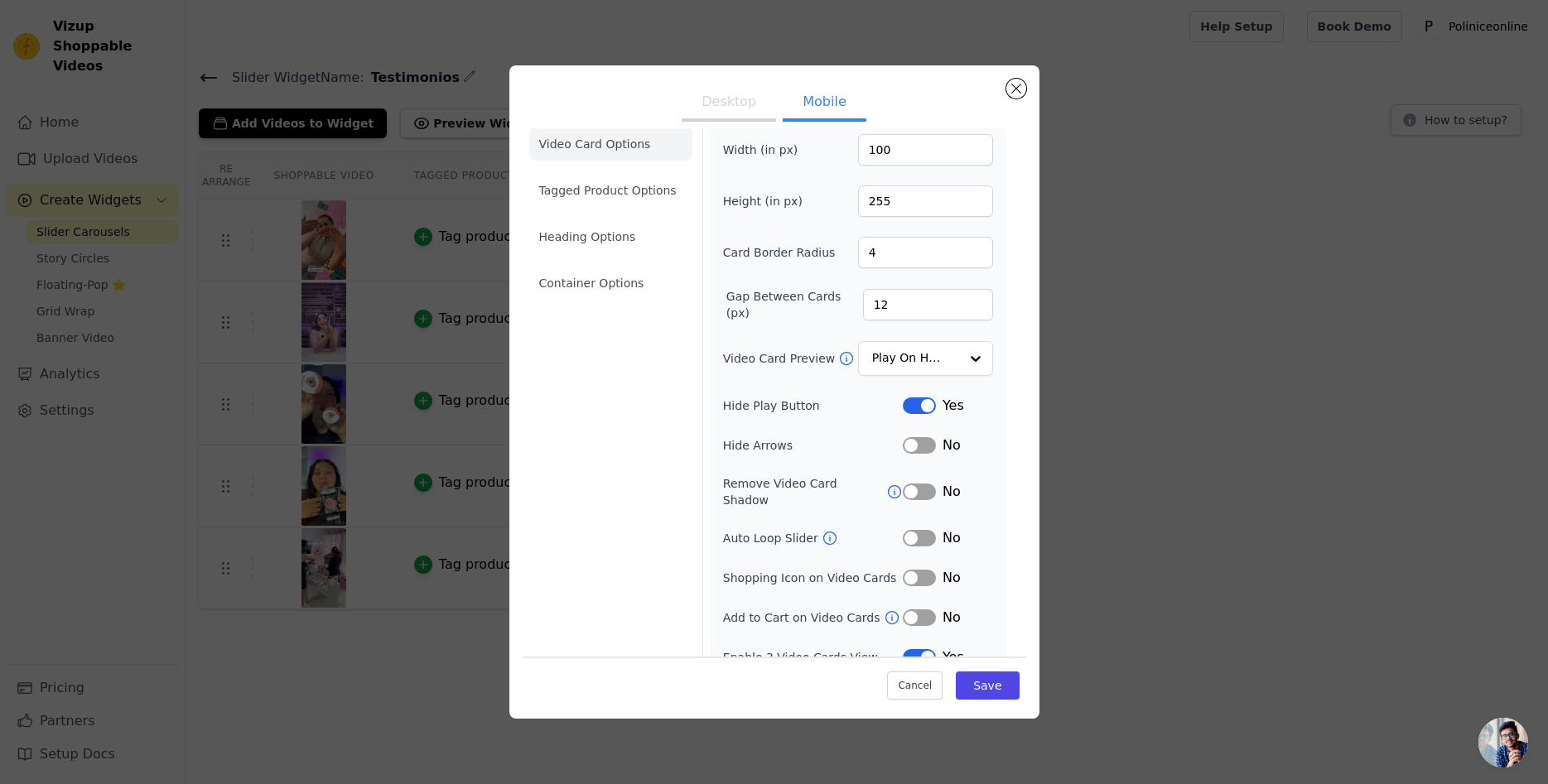
scroll to position [28, 0]
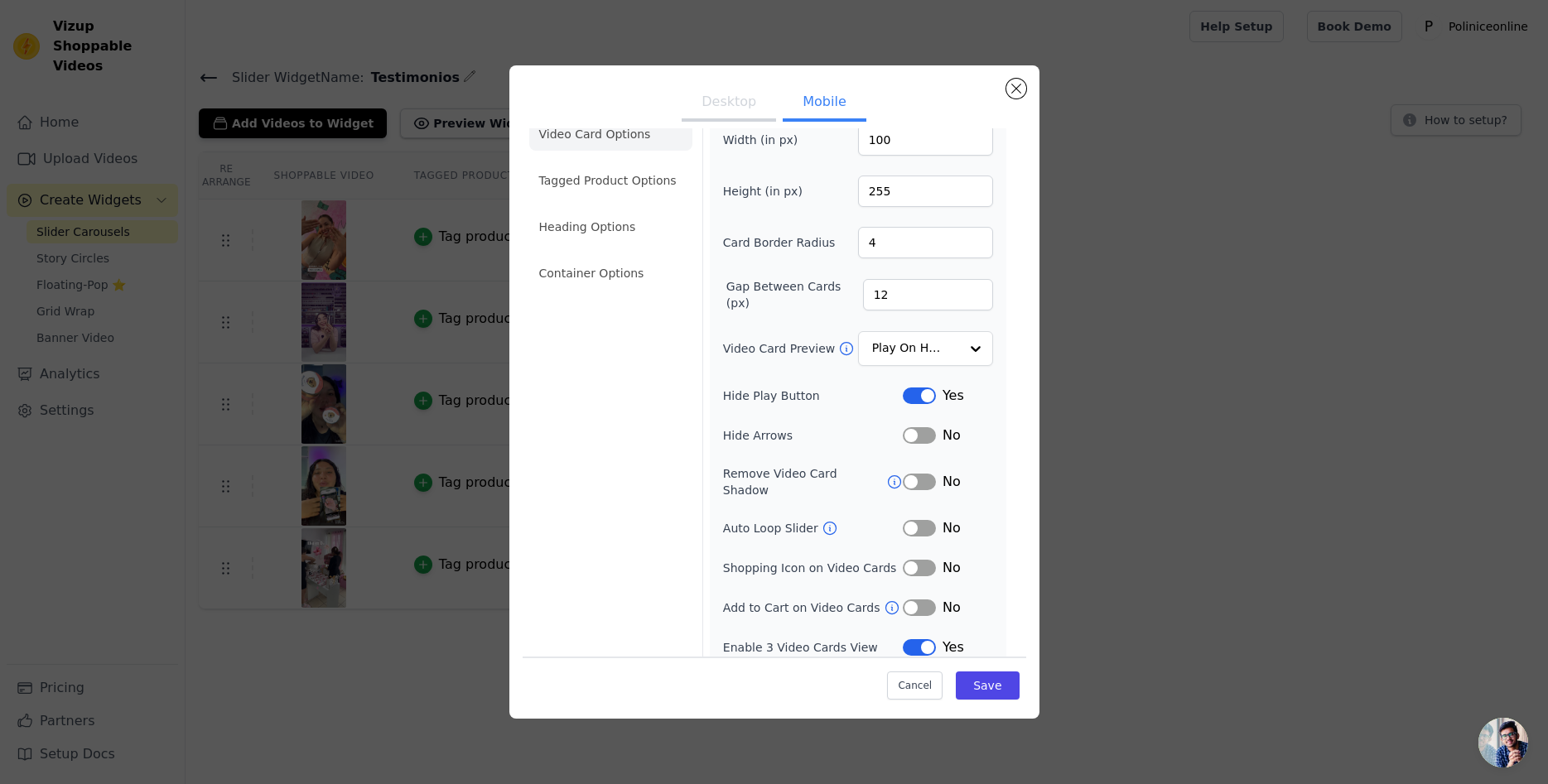
click at [921, 639] on button "Label" at bounding box center [919, 647] width 33 height 17
drag, startPoint x: 1000, startPoint y: 686, endPoint x: 662, endPoint y: 295, distance: 516.8
click at [716, 338] on div "Video Card Options Tagged Product Options Heading Options Container Options Wid…" at bounding box center [774, 410] width 504 height 620
click at [617, 269] on li "Container Options" at bounding box center [610, 273] width 163 height 33
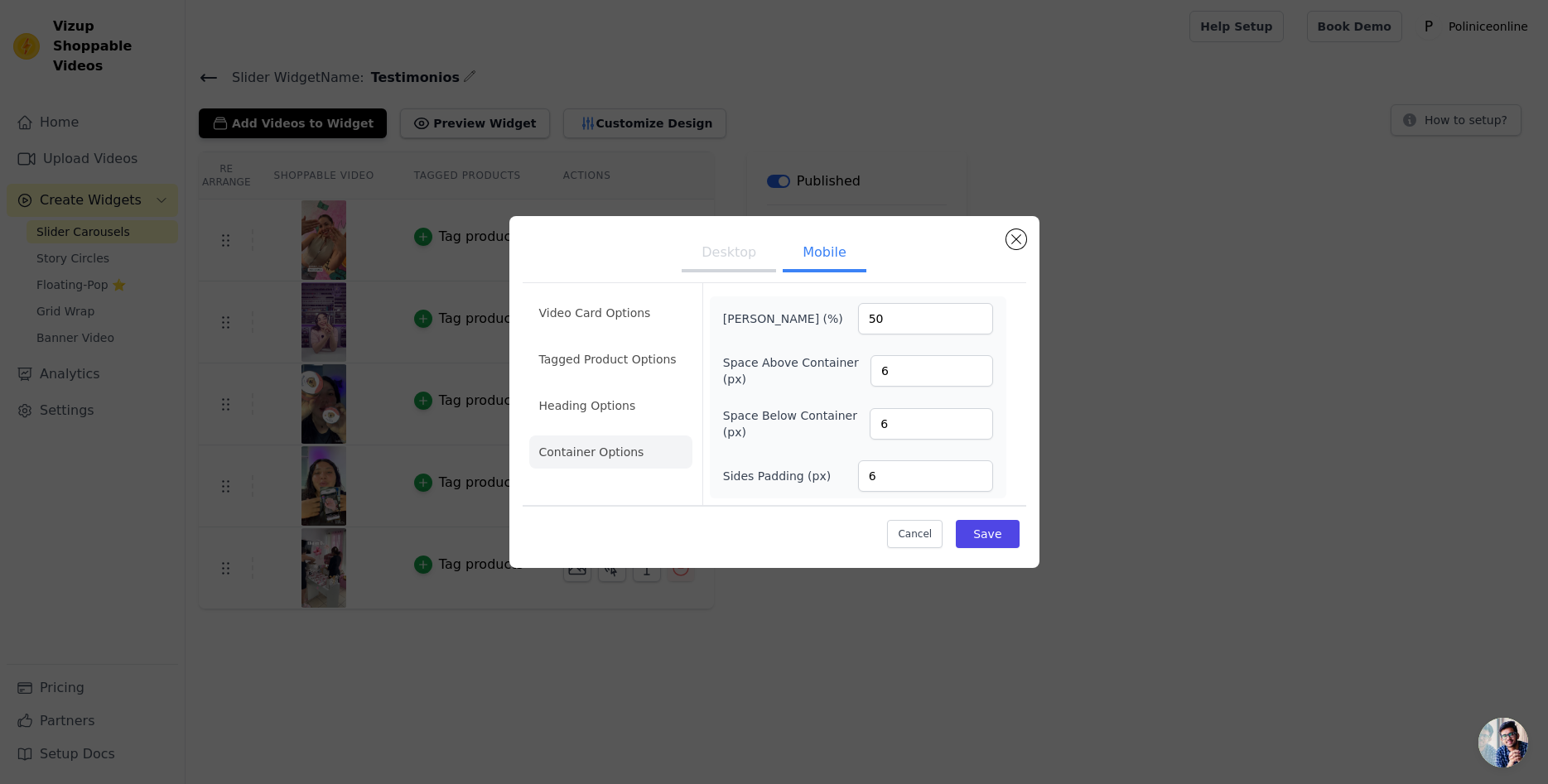
scroll to position [0, 0]
click at [975, 316] on input "83" at bounding box center [926, 319] width 135 height 32
click at [974, 321] on input "82" at bounding box center [926, 319] width 135 height 32
click at [974, 321] on input "81" at bounding box center [926, 319] width 135 height 32
type input "80"
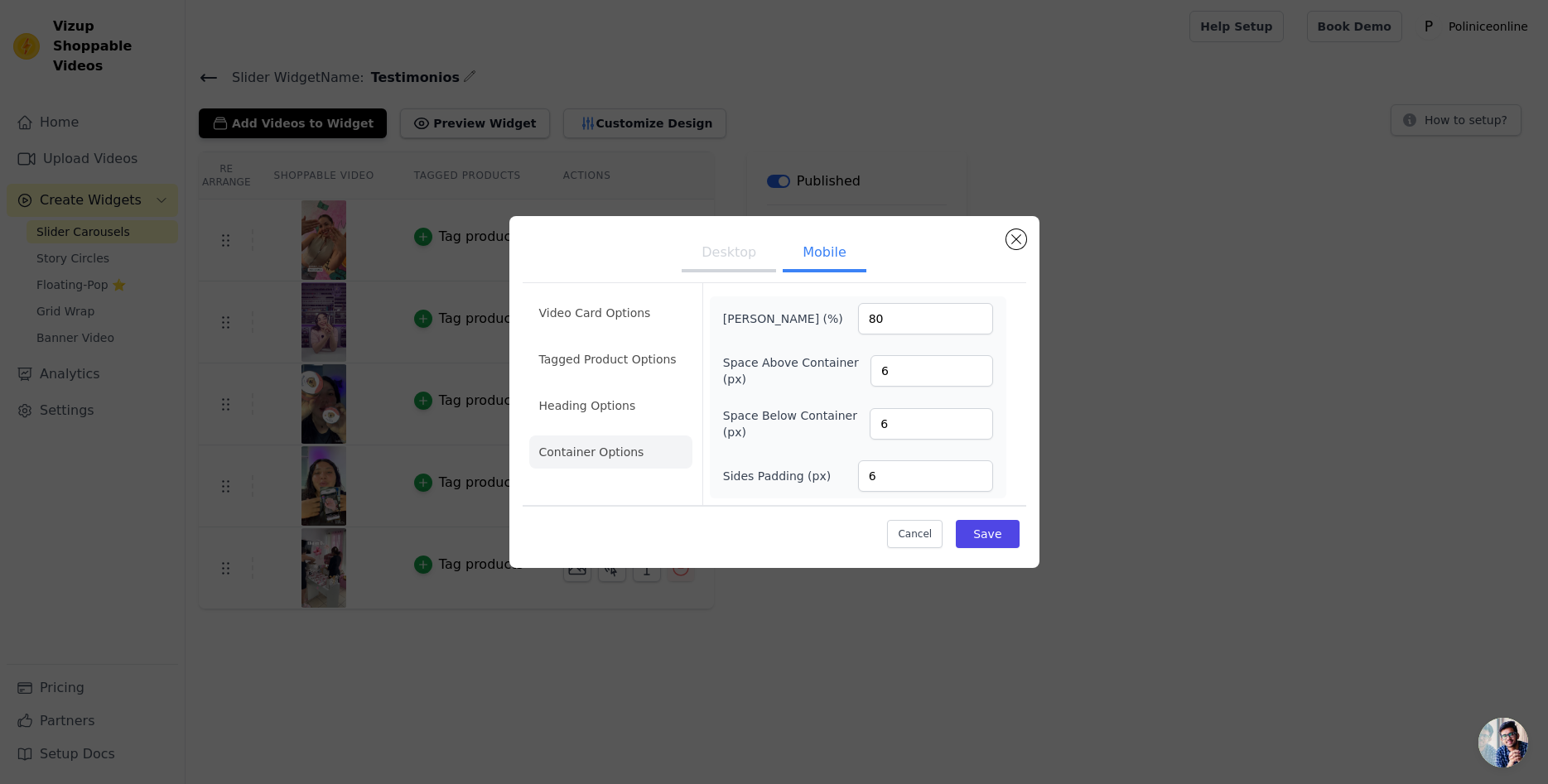
click at [974, 321] on input "80" at bounding box center [926, 319] width 135 height 32
click at [993, 533] on button "Save" at bounding box center [987, 534] width 63 height 28
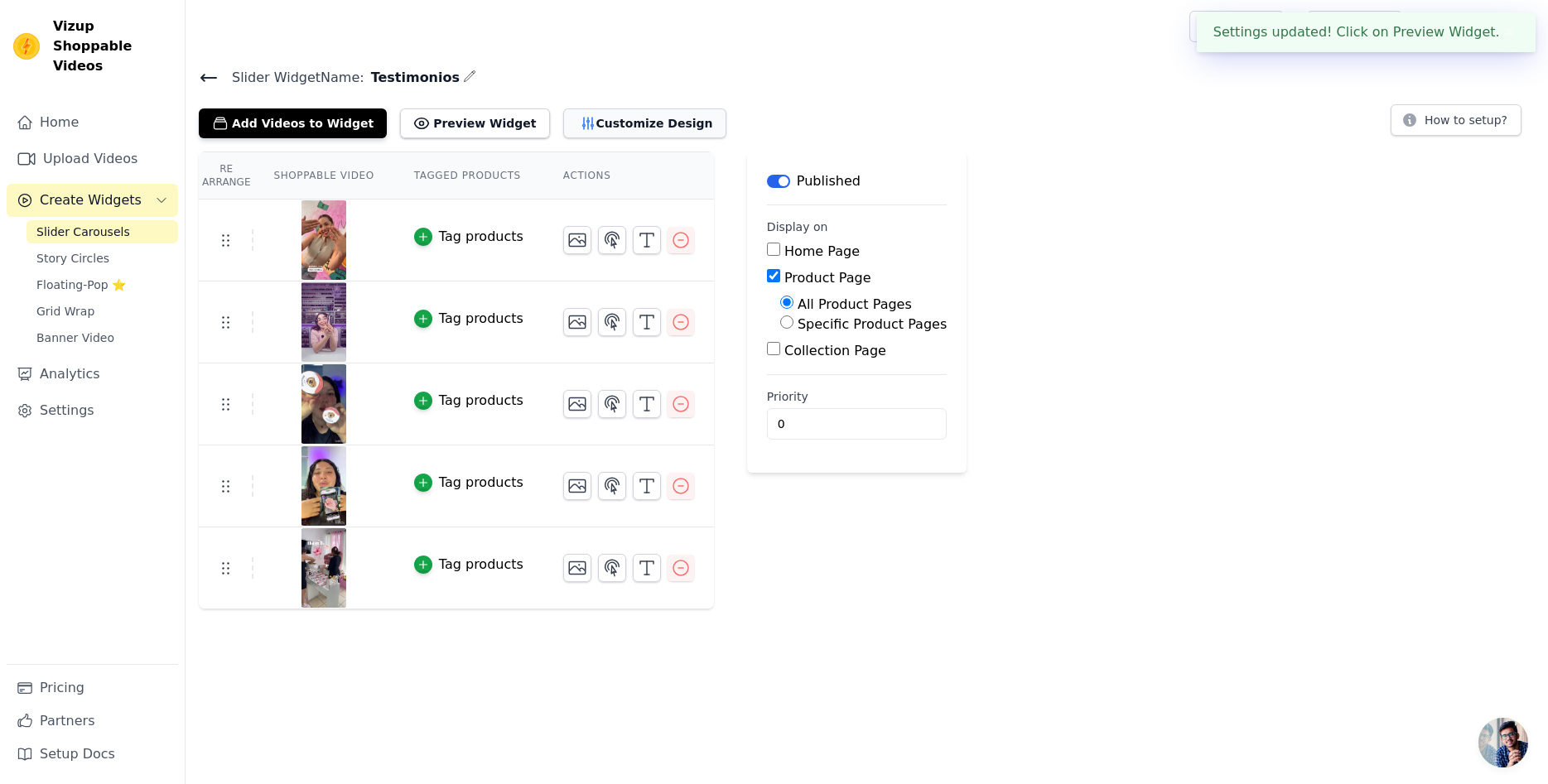
click at [586, 124] on button "Customize Design" at bounding box center [644, 124] width 163 height 30
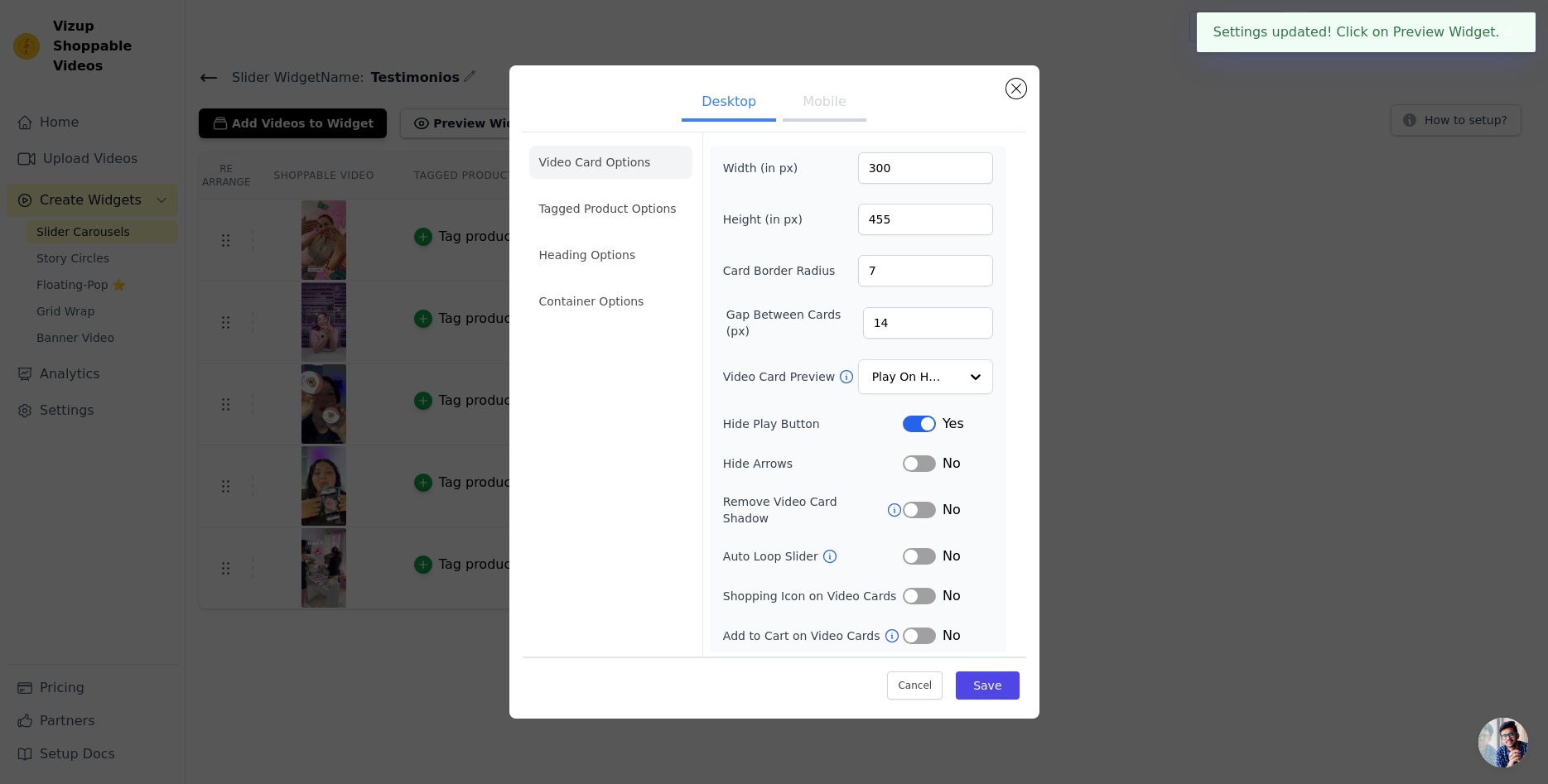
click at [606, 161] on li "Video Card Options" at bounding box center [610, 162] width 163 height 33
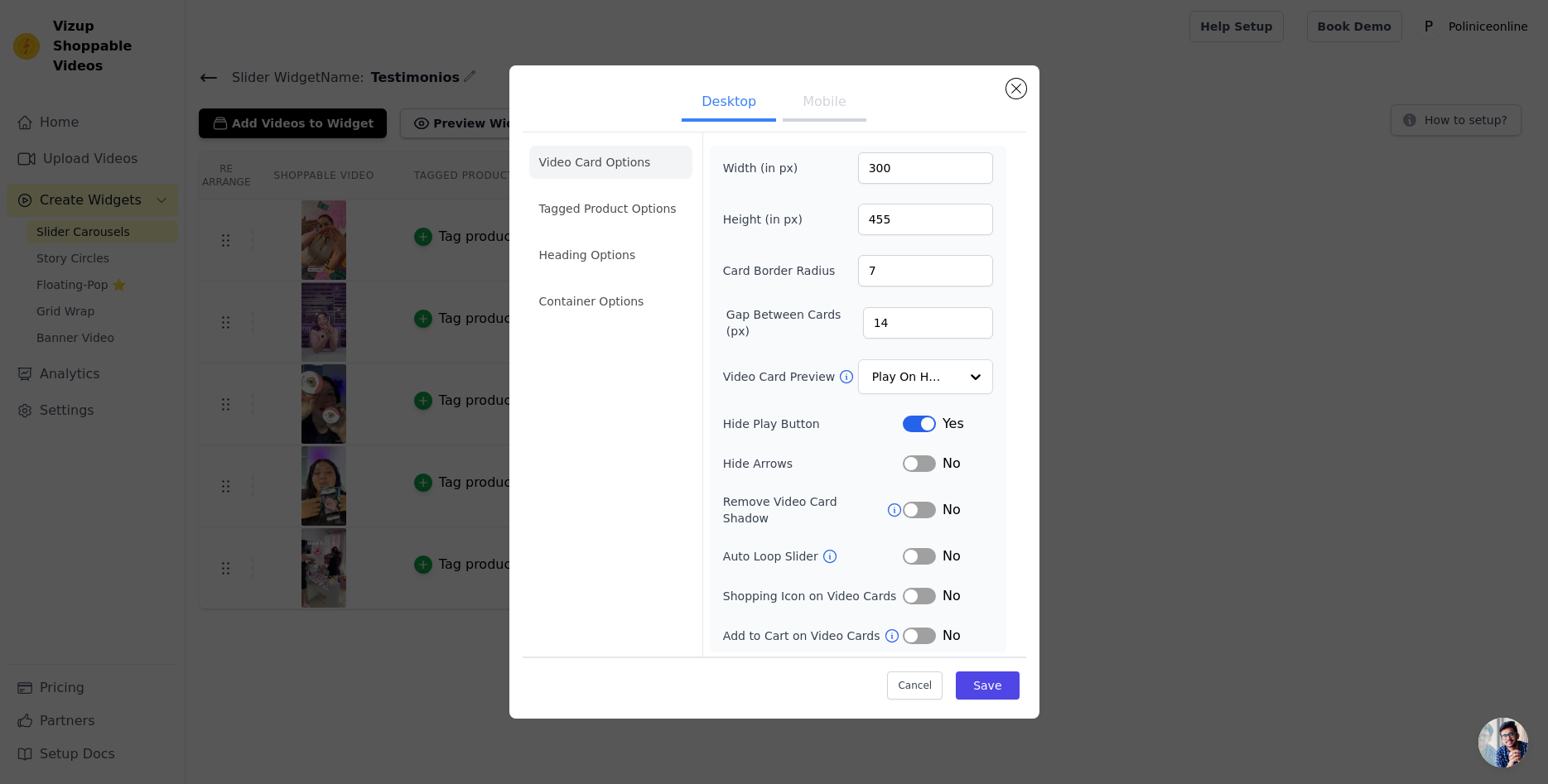
click at [807, 107] on button "Mobile" at bounding box center [824, 104] width 83 height 37
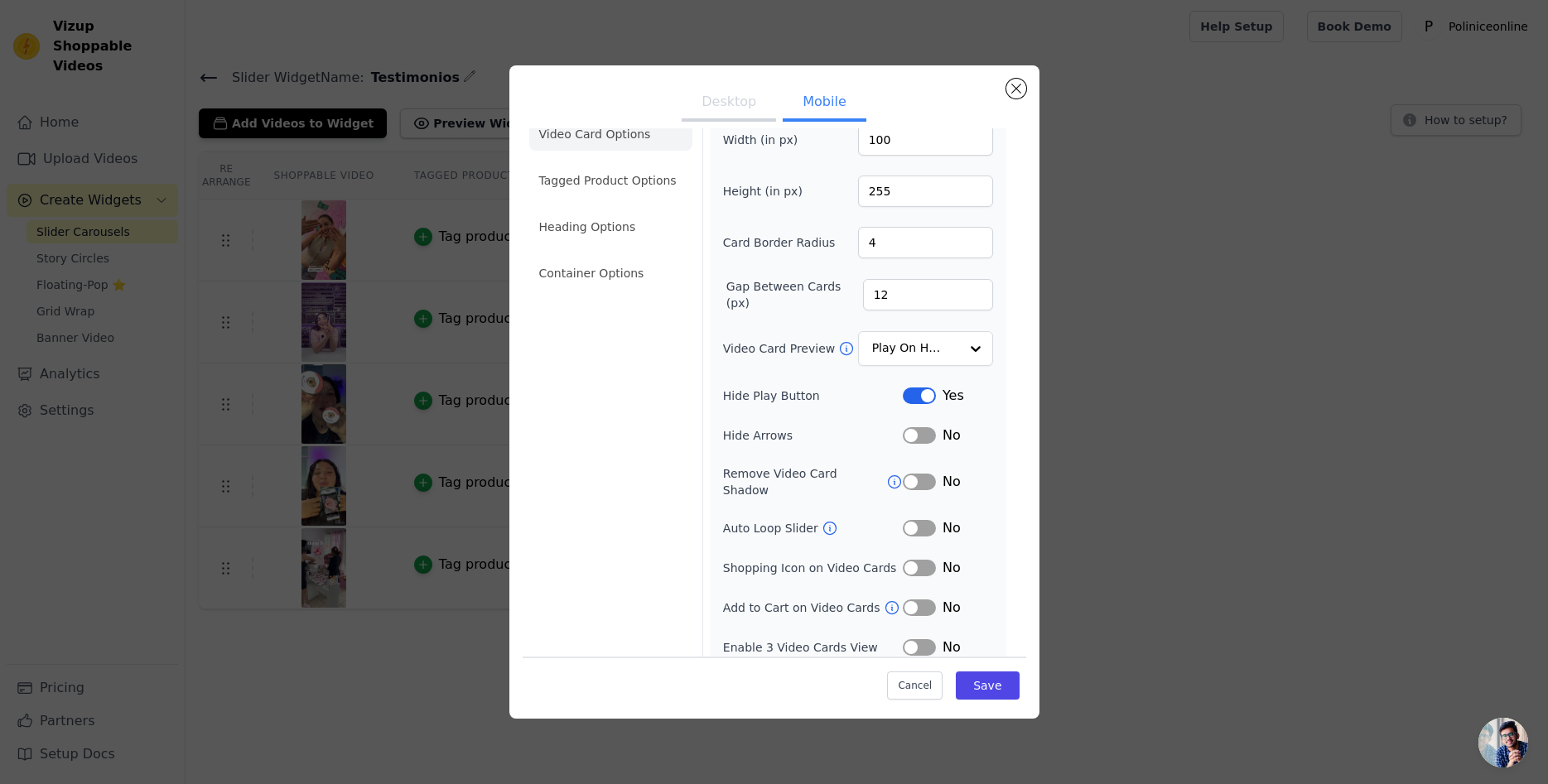
click at [923, 639] on button "Label" at bounding box center [919, 647] width 33 height 17
click at [975, 674] on button "Save" at bounding box center [987, 685] width 63 height 28
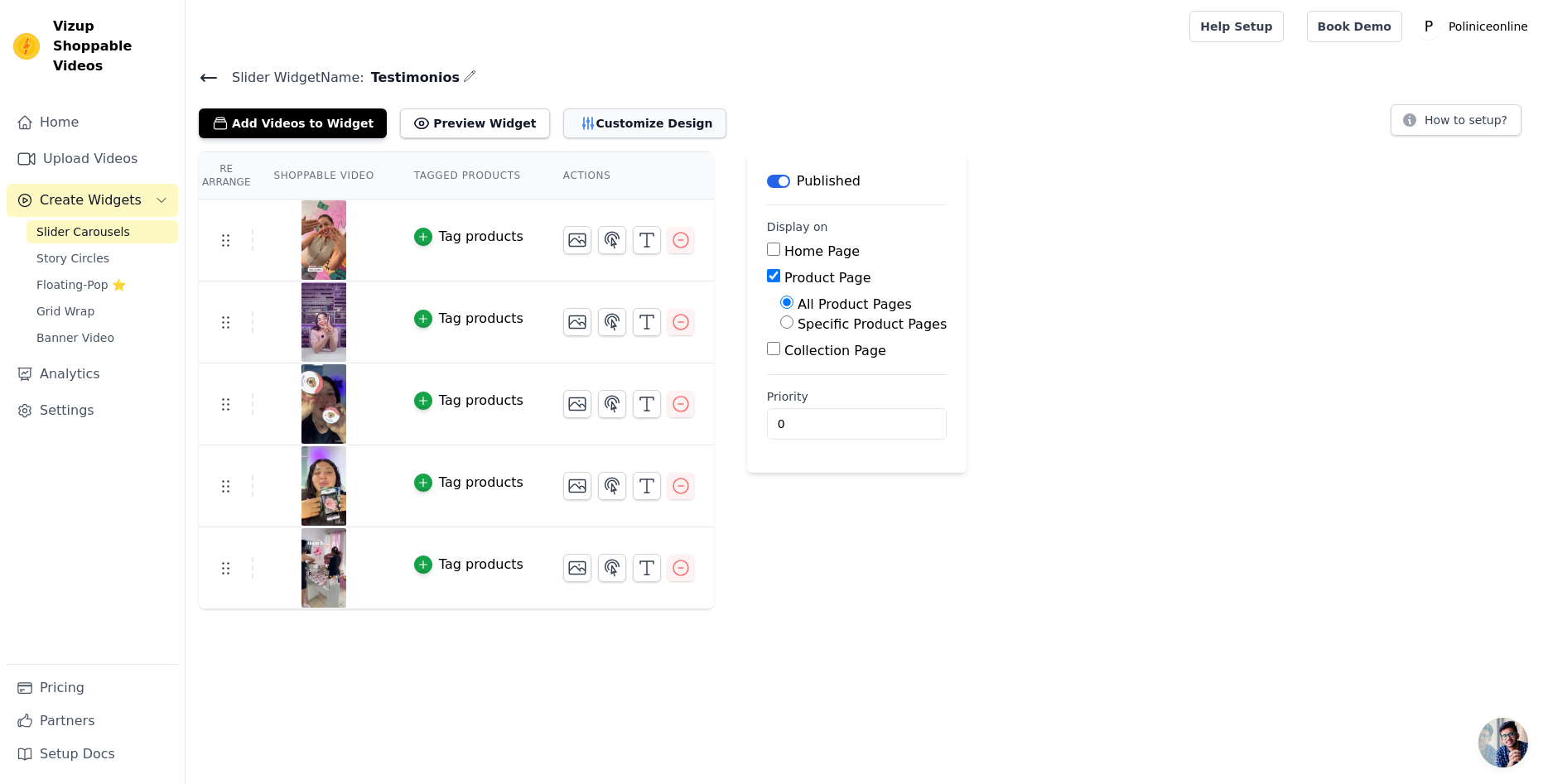
click at [583, 120] on button "Customize Design" at bounding box center [644, 124] width 163 height 30
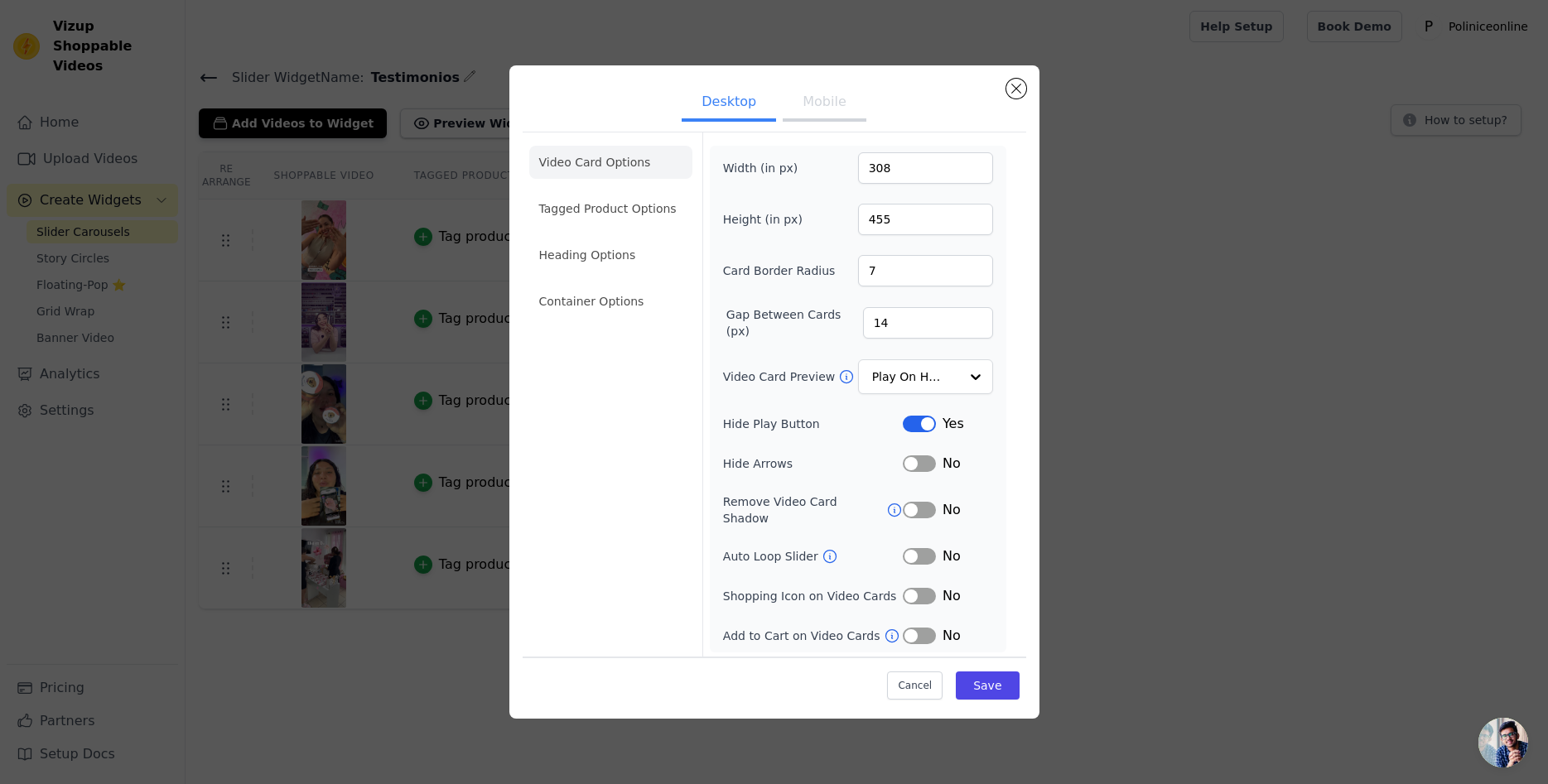
click at [976, 168] on input "308" at bounding box center [926, 168] width 135 height 32
drag, startPoint x: 886, startPoint y: 173, endPoint x: 876, endPoint y: 170, distance: 10.4
click at [876, 170] on input "308" at bounding box center [926, 168] width 135 height 32
type input "300"
click at [826, 114] on button "Mobile" at bounding box center [824, 104] width 83 height 37
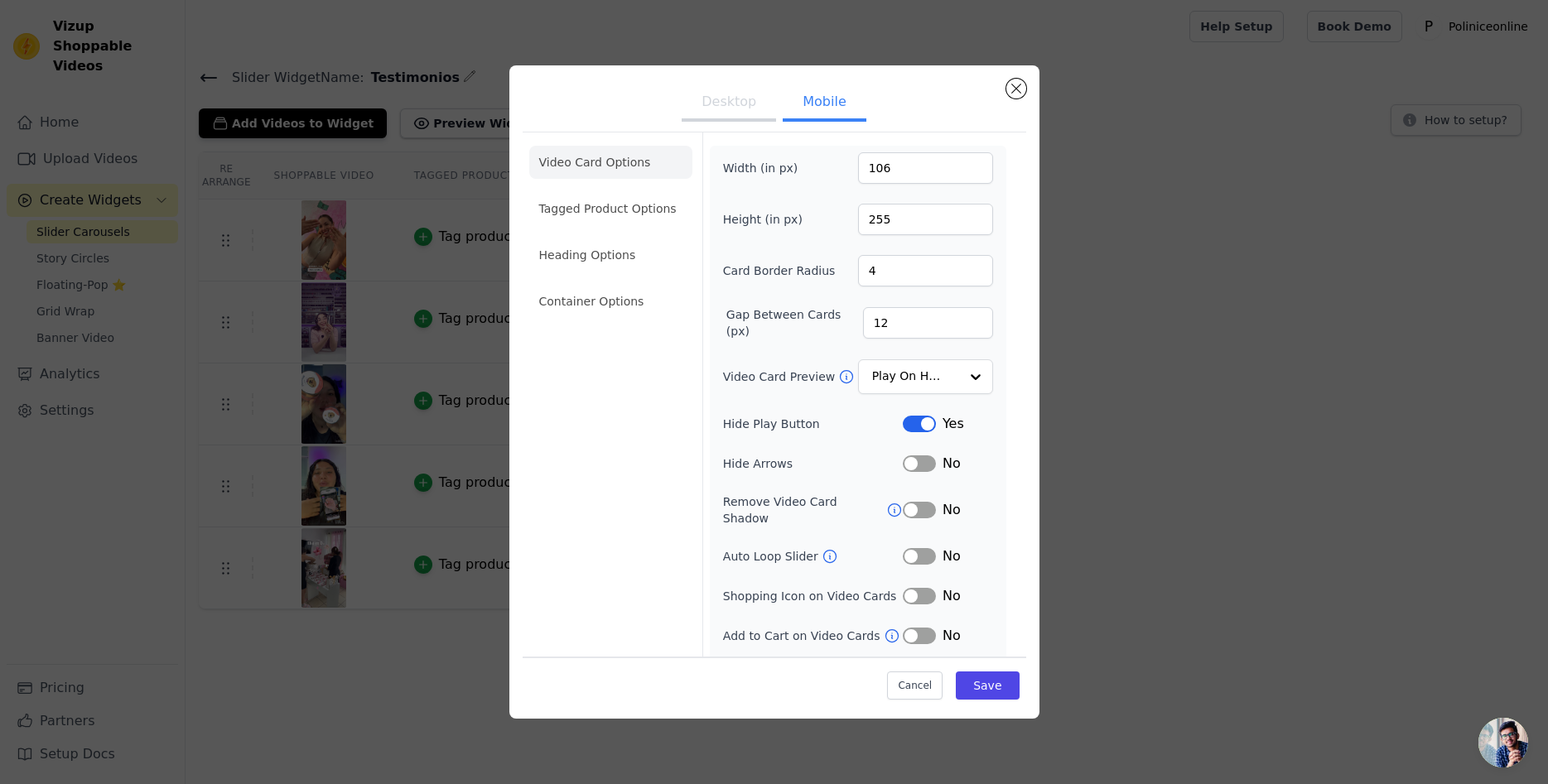
click at [975, 164] on input "106" at bounding box center [926, 168] width 135 height 32
click at [975, 164] on input "117" at bounding box center [926, 168] width 135 height 32
click at [975, 164] on input "118" at bounding box center [926, 168] width 135 height 32
click at [975, 164] on input "119" at bounding box center [926, 168] width 135 height 32
click at [975, 164] on input "120" at bounding box center [926, 168] width 135 height 32
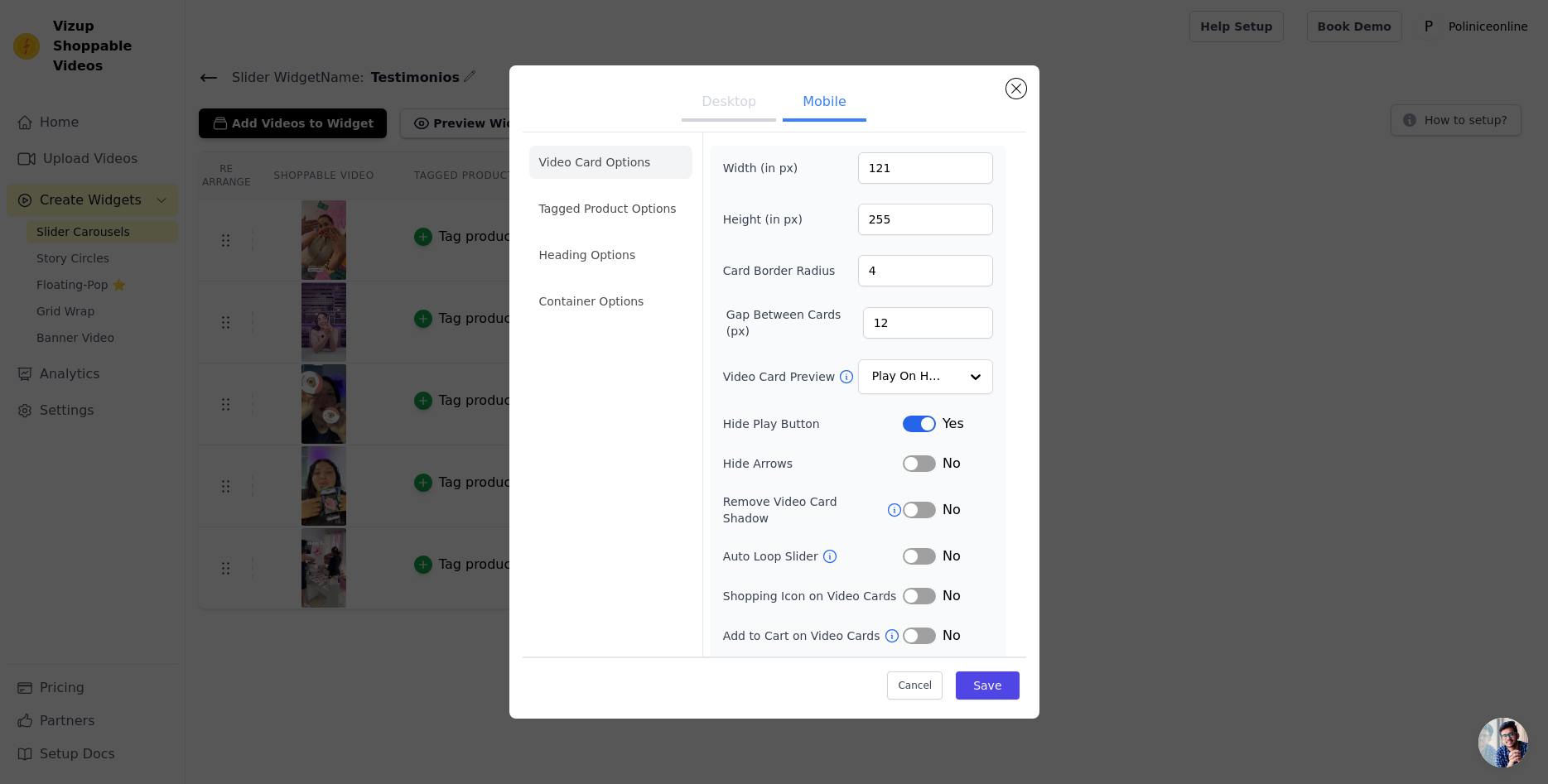
click at [975, 164] on input "121" at bounding box center [926, 168] width 135 height 32
type input "120"
click at [975, 171] on input "120" at bounding box center [926, 168] width 135 height 32
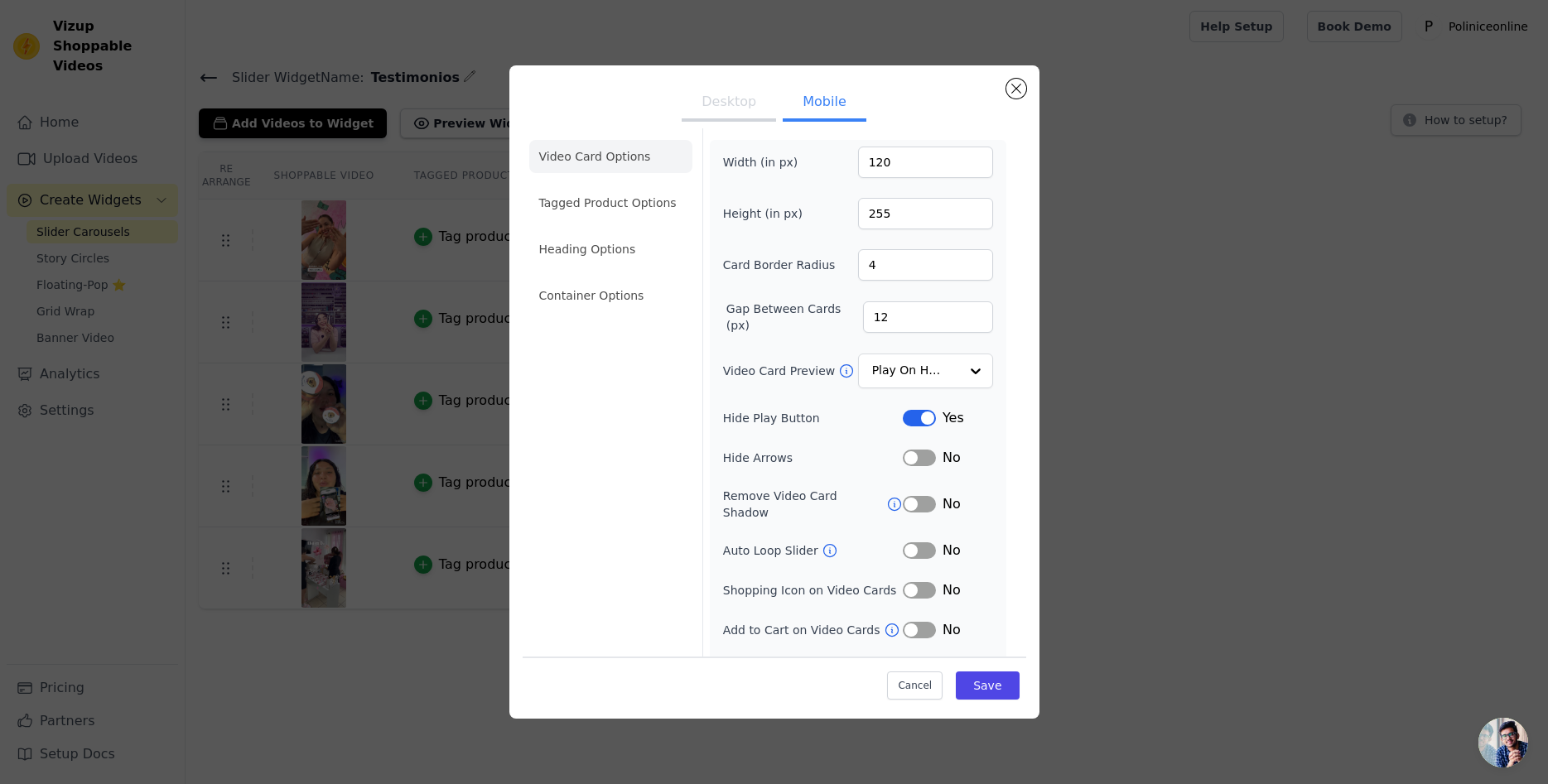
scroll to position [0, 0]
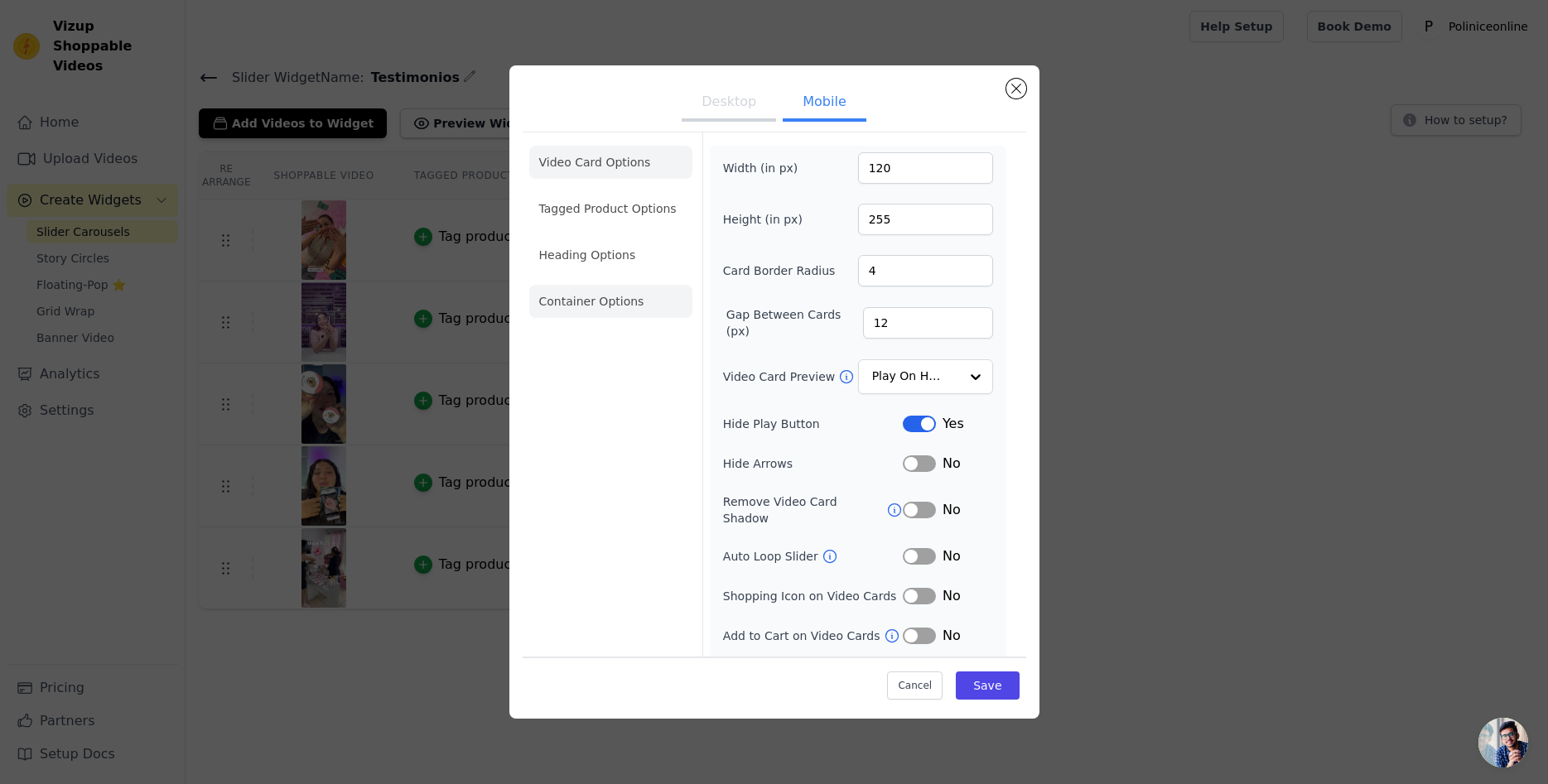
click at [603, 296] on li "Container Options" at bounding box center [610, 301] width 163 height 33
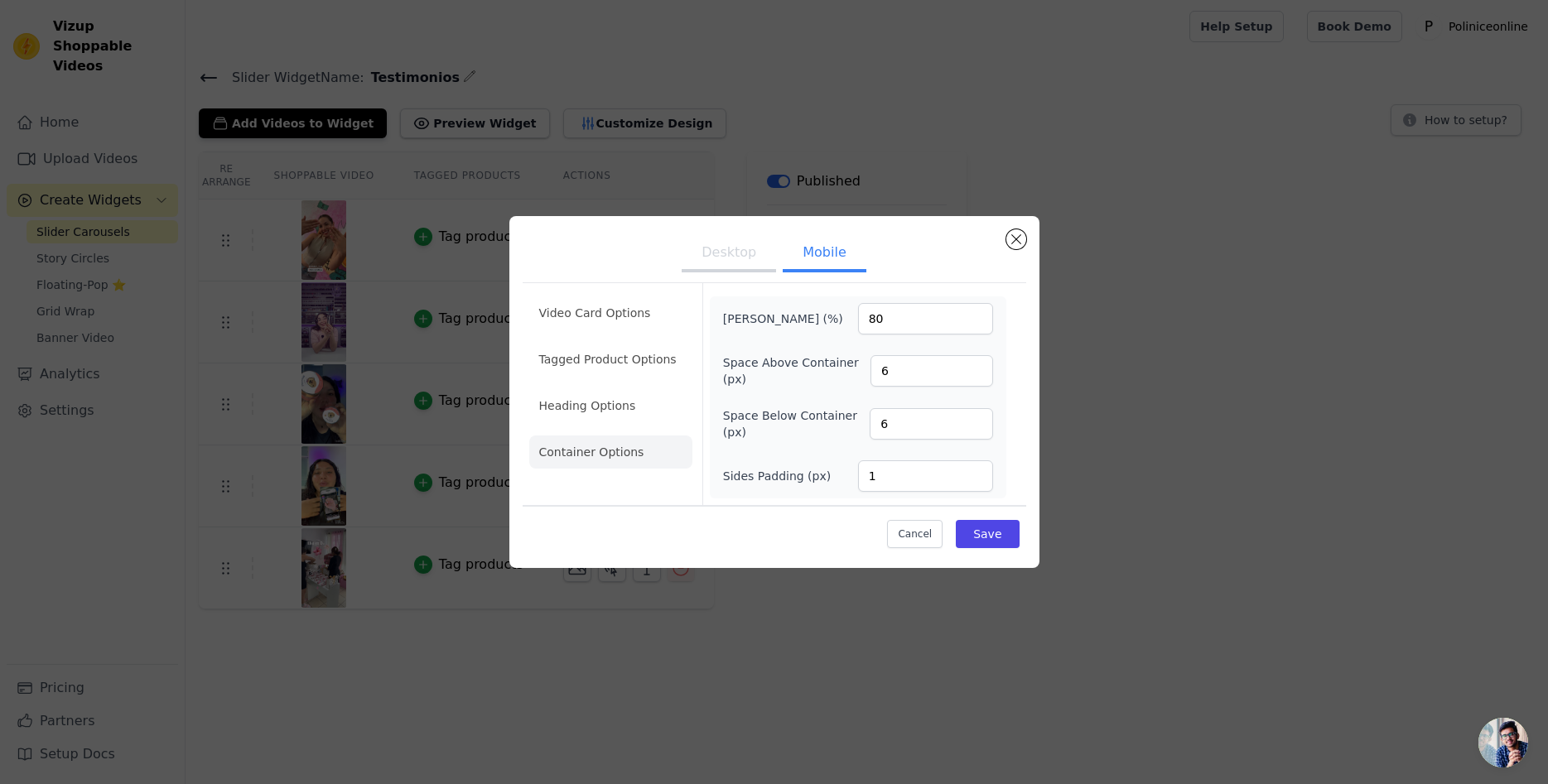
click at [975, 481] on input "1" at bounding box center [926, 476] width 135 height 32
type input "2"
click at [976, 470] on input "2" at bounding box center [926, 476] width 135 height 32
type input "0"
click at [978, 427] on input "0" at bounding box center [931, 424] width 123 height 32
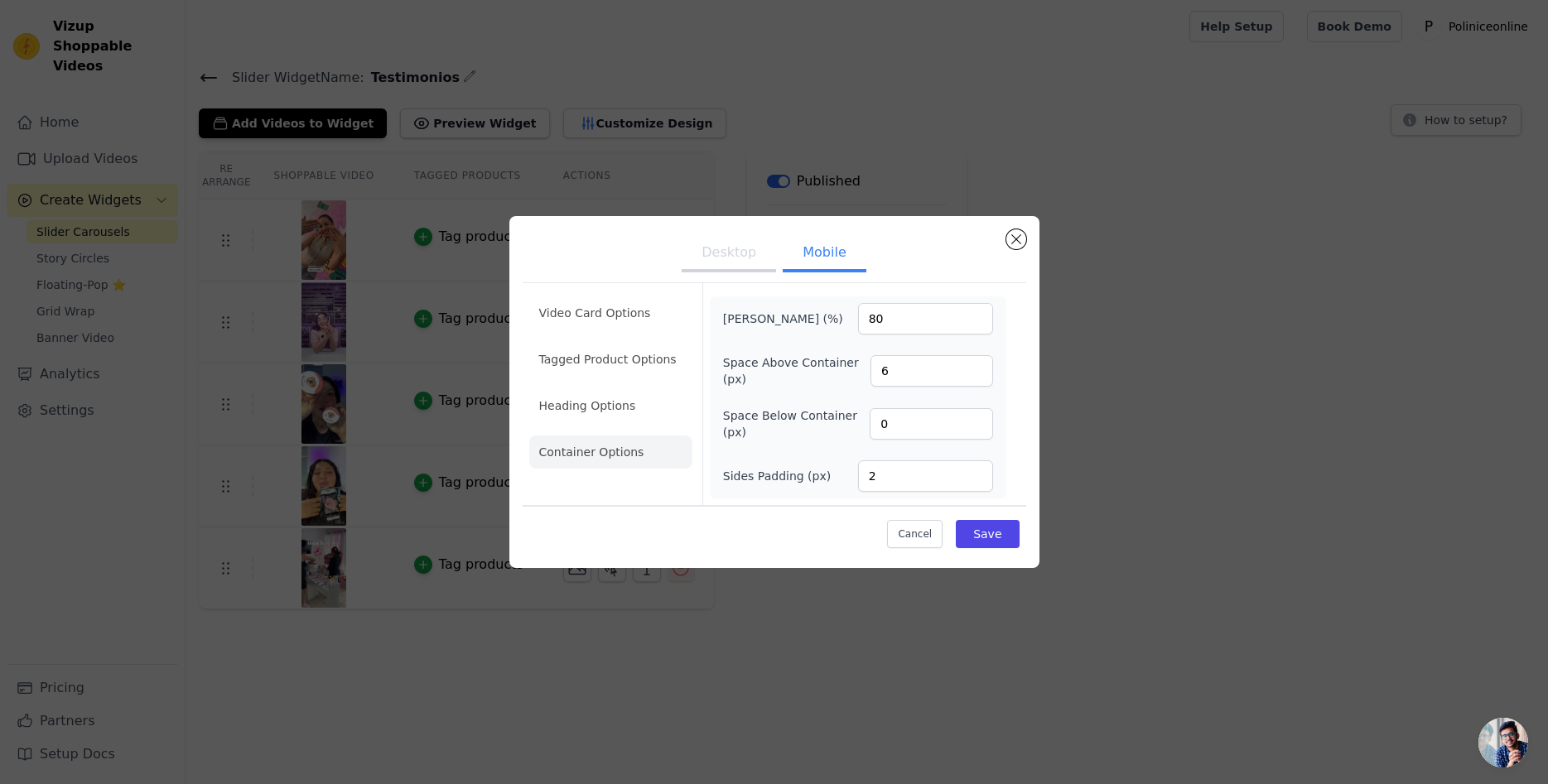
click at [978, 427] on input "0" at bounding box center [931, 424] width 123 height 32
type input "0"
click at [977, 375] on input "0" at bounding box center [931, 371] width 123 height 32
type input "100"
click at [975, 315] on input "100" at bounding box center [926, 319] width 135 height 32
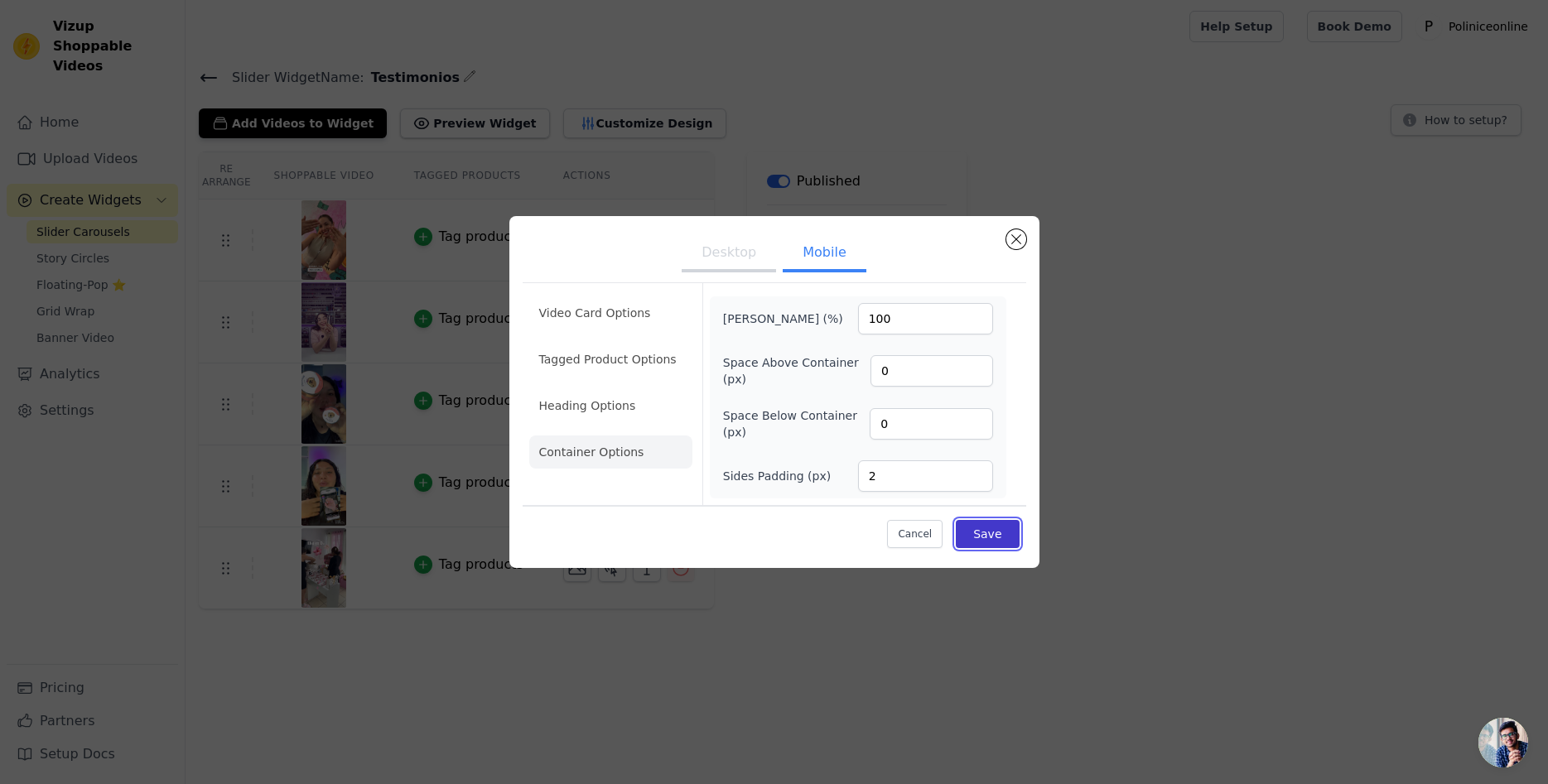
click at [993, 529] on button "Save" at bounding box center [987, 534] width 63 height 28
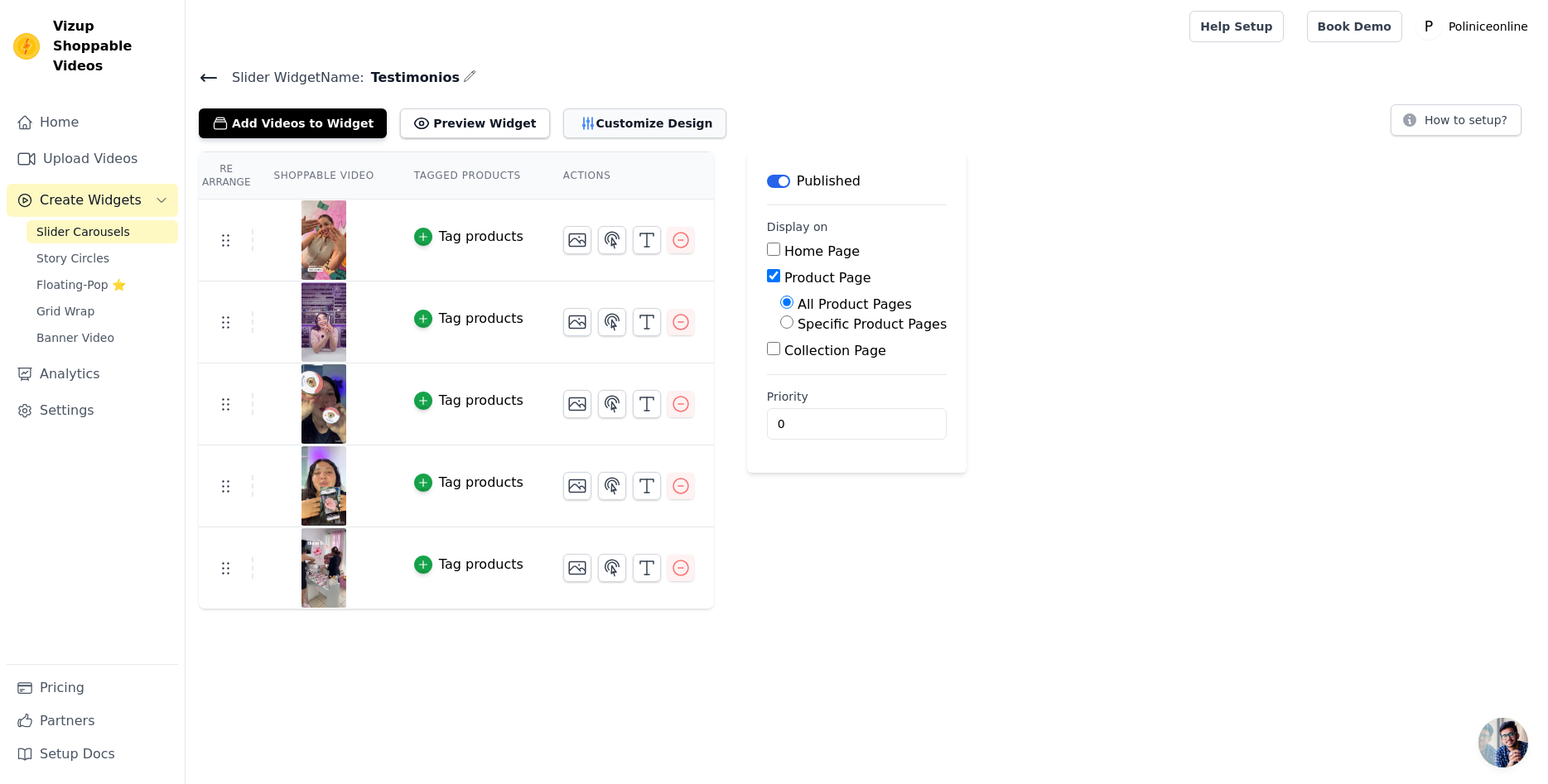
click at [563, 119] on button "Customize Design" at bounding box center [644, 124] width 163 height 30
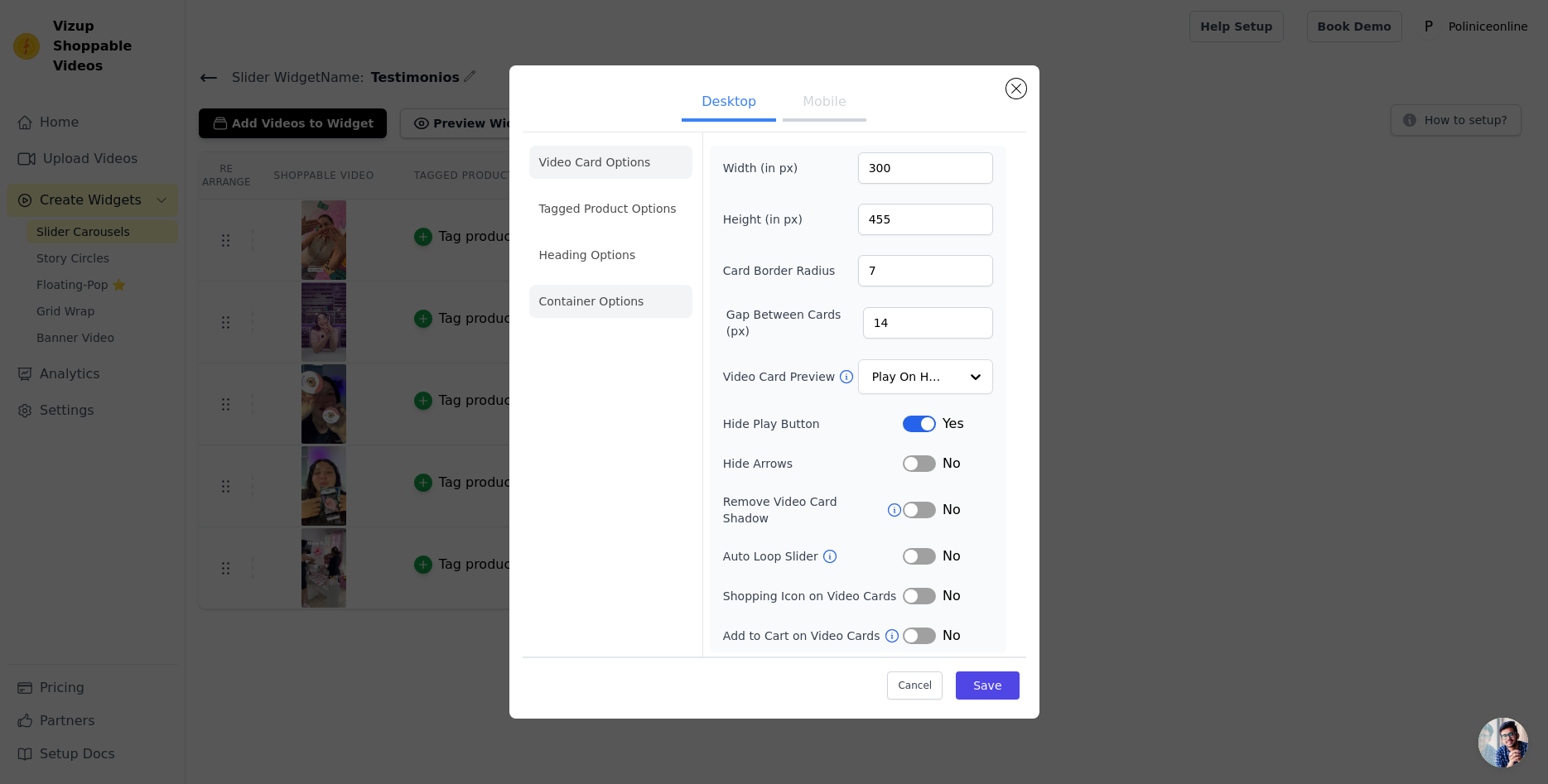
click at [601, 310] on li "Container Options" at bounding box center [610, 301] width 163 height 33
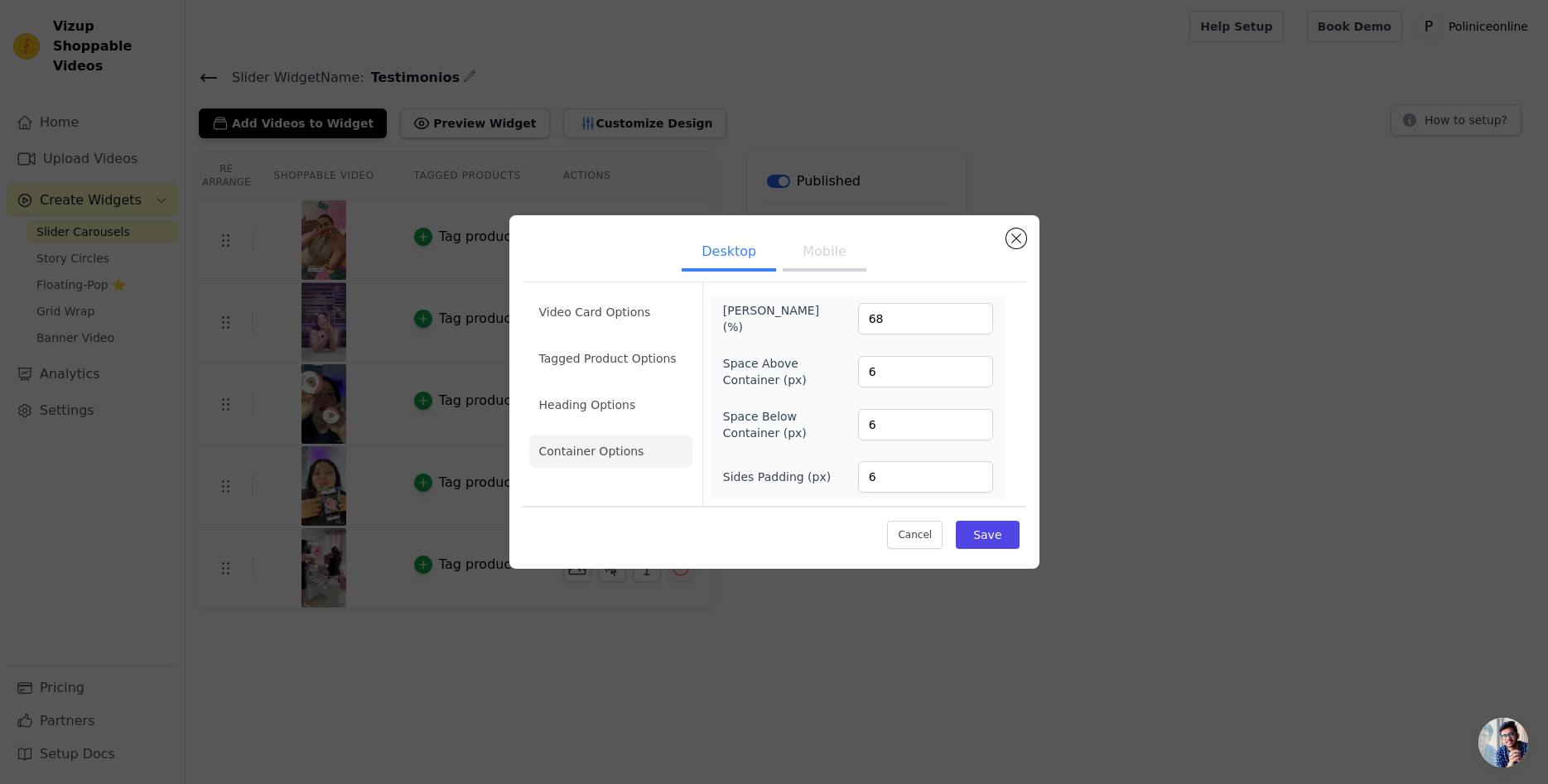
click at [827, 246] on button "Mobile" at bounding box center [824, 254] width 83 height 37
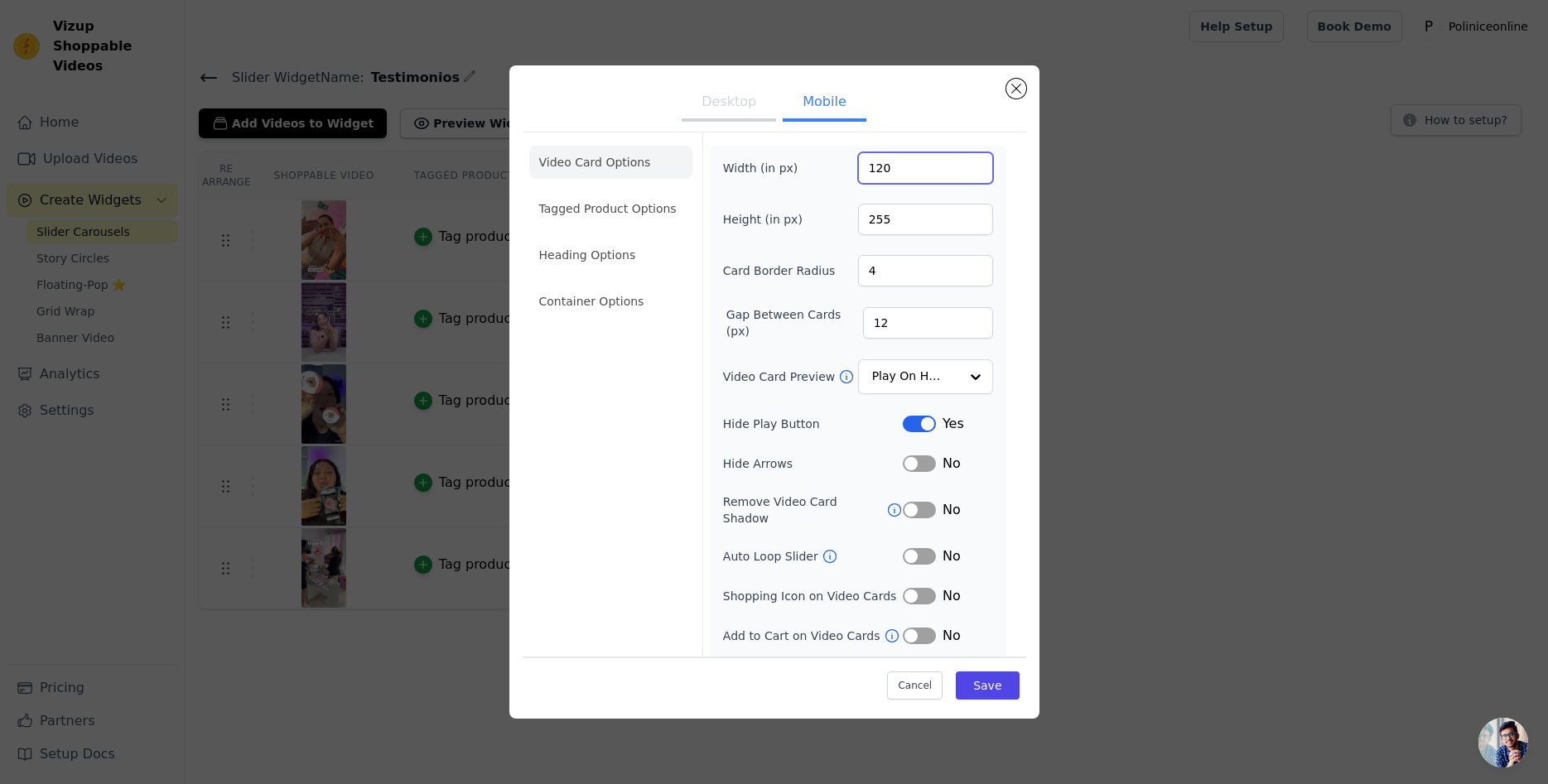
drag, startPoint x: 897, startPoint y: 171, endPoint x: 848, endPoint y: 164, distance: 49.5
click at [858, 164] on input "120" at bounding box center [926, 168] width 135 height 32
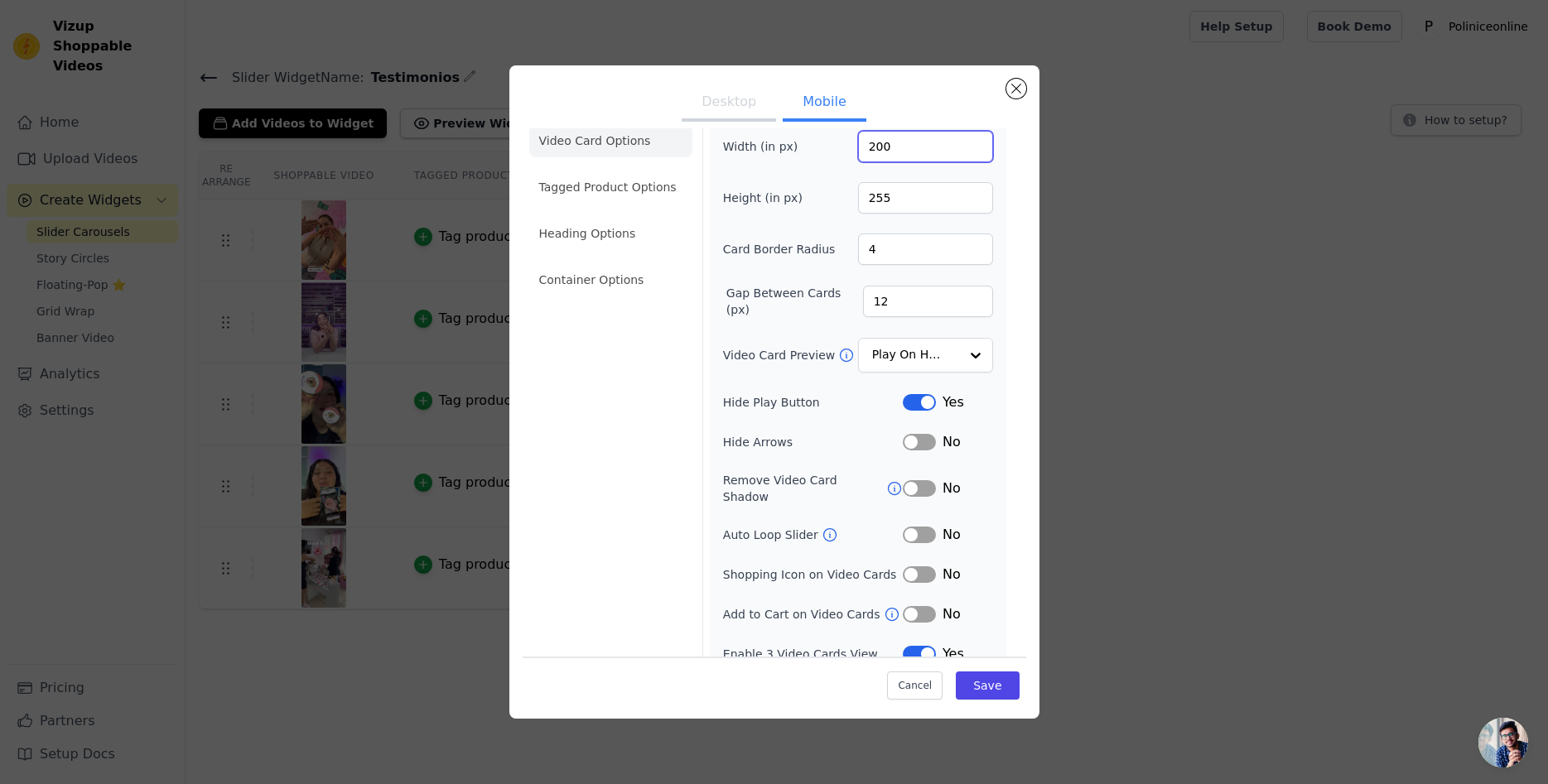
scroll to position [28, 0]
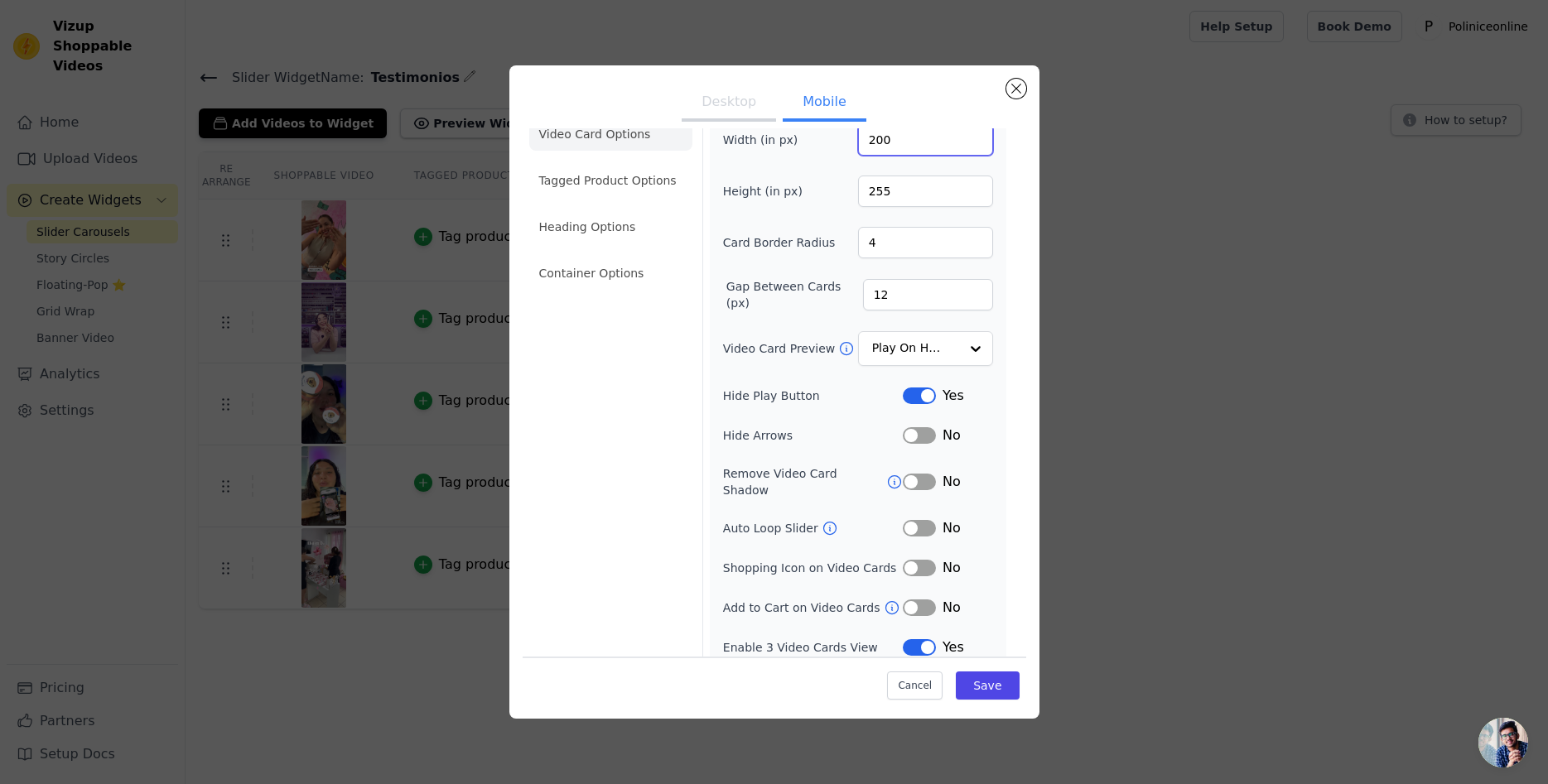
type input "200"
click at [930, 639] on button "Label" at bounding box center [919, 647] width 33 height 17
click at [988, 681] on button "Save" at bounding box center [987, 685] width 63 height 28
